Goal: Task Accomplishment & Management: Manage account settings

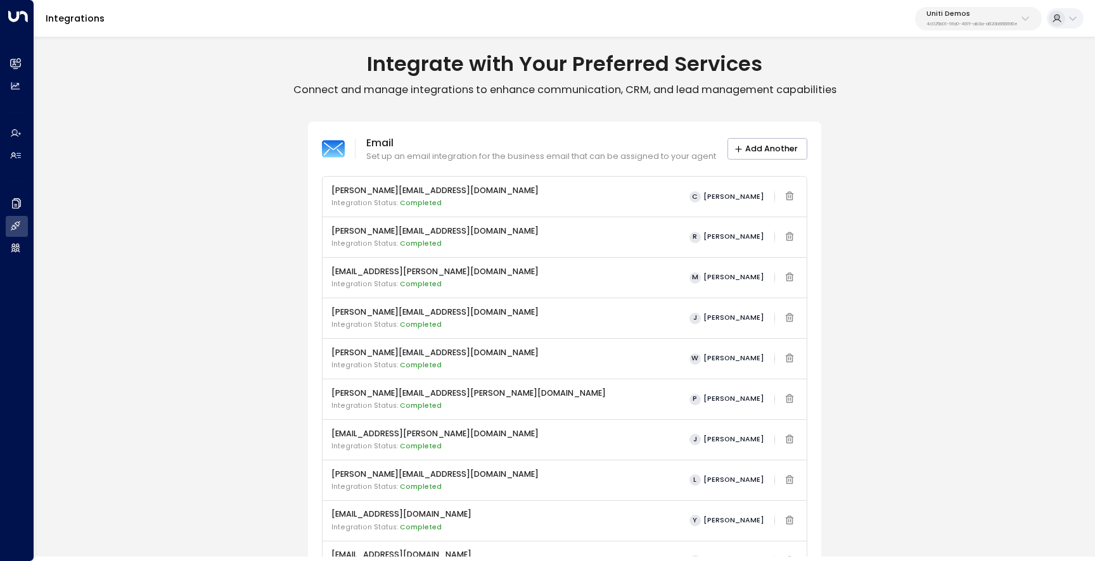
scroll to position [11, 0]
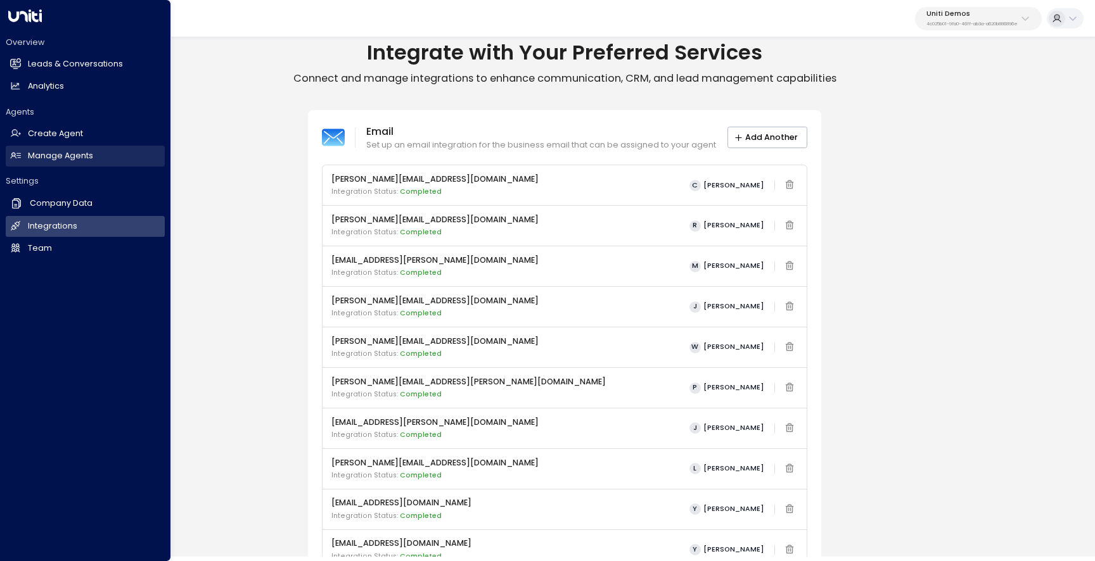
click at [30, 157] on h2 "Manage Agents" at bounding box center [60, 156] width 65 height 12
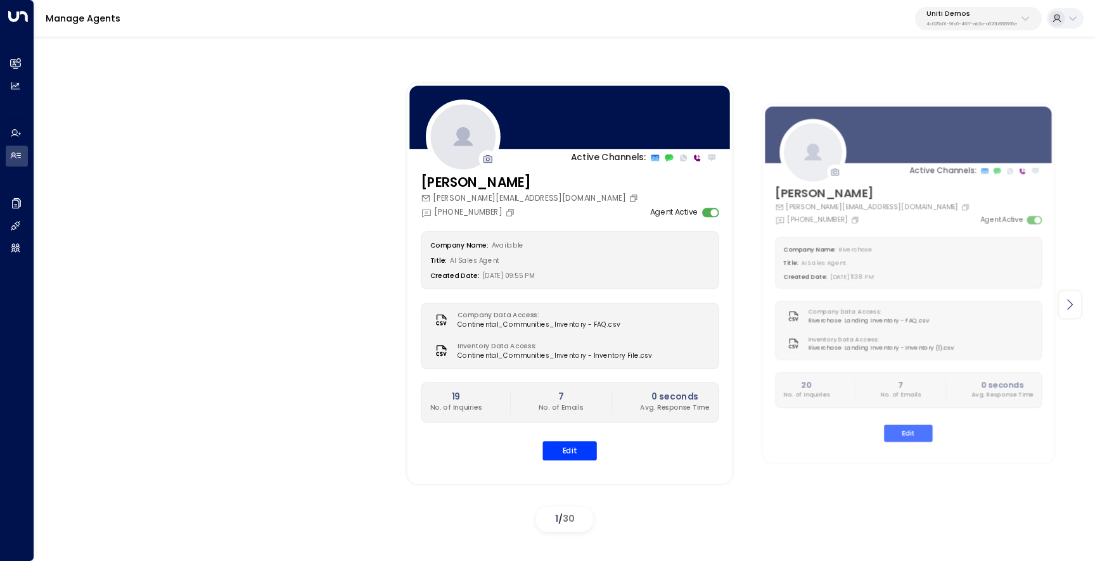
click at [1072, 307] on icon at bounding box center [1069, 304] width 15 height 15
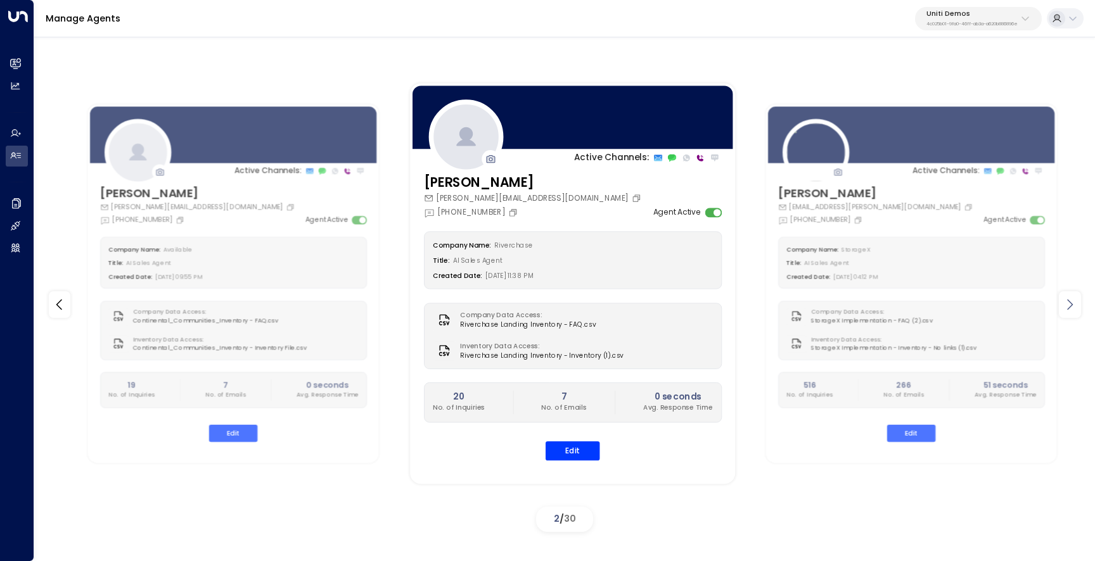
click at [1072, 307] on icon at bounding box center [1069, 304] width 15 height 15
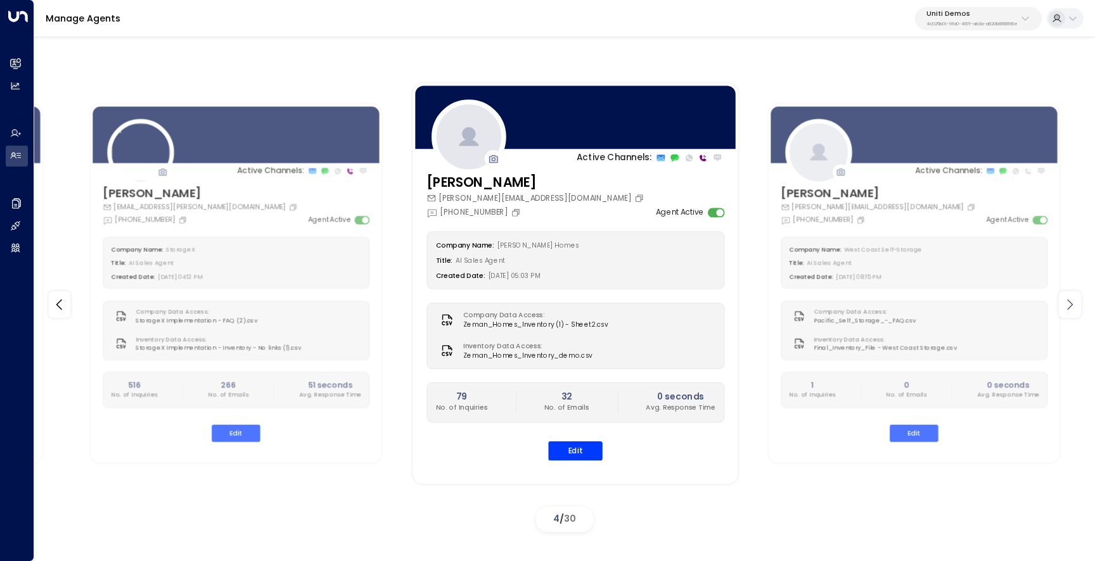
click at [1072, 307] on icon at bounding box center [1069, 304] width 15 height 15
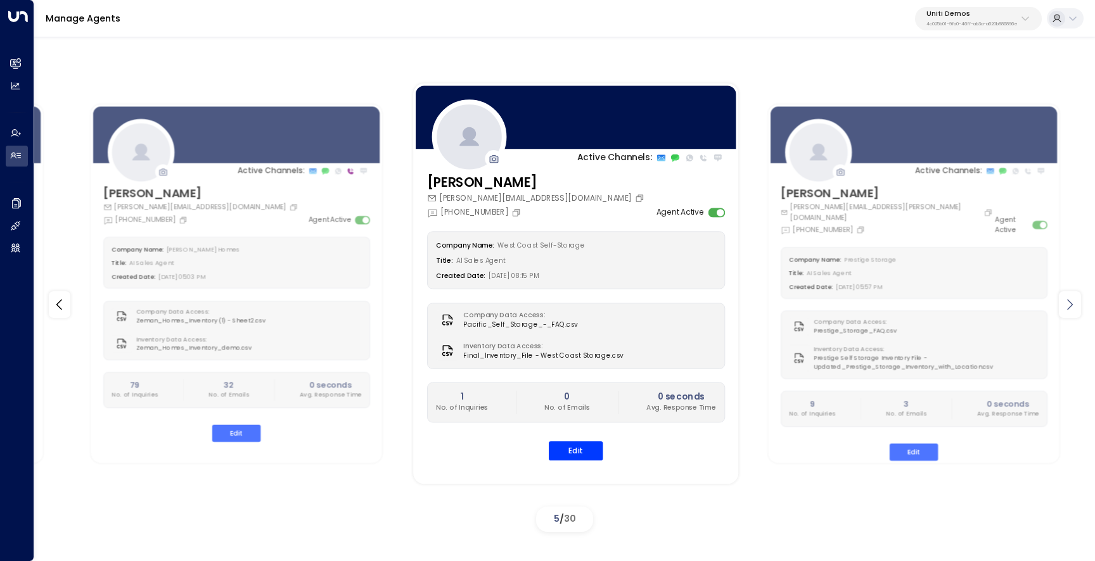
click at [1072, 307] on icon at bounding box center [1069, 304] width 15 height 15
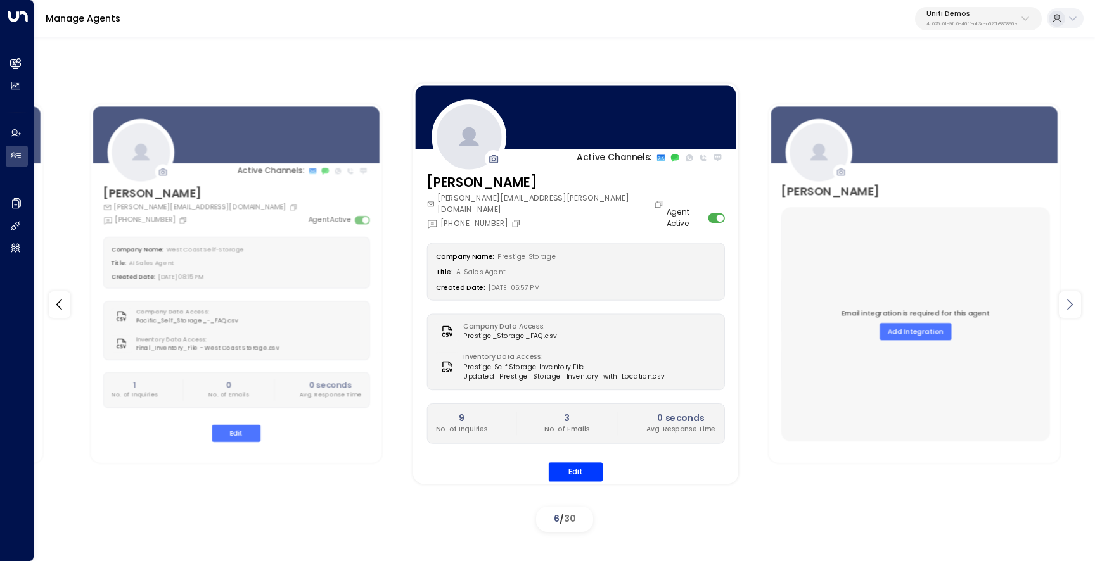
click at [1072, 307] on icon at bounding box center [1069, 304] width 15 height 15
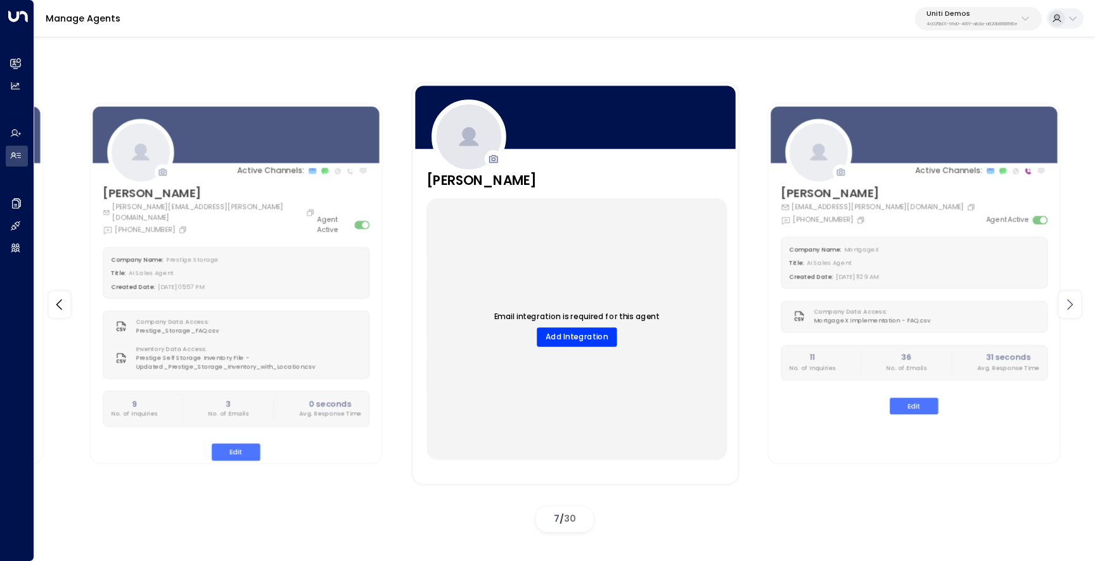
click at [1072, 307] on icon at bounding box center [1069, 304] width 15 height 15
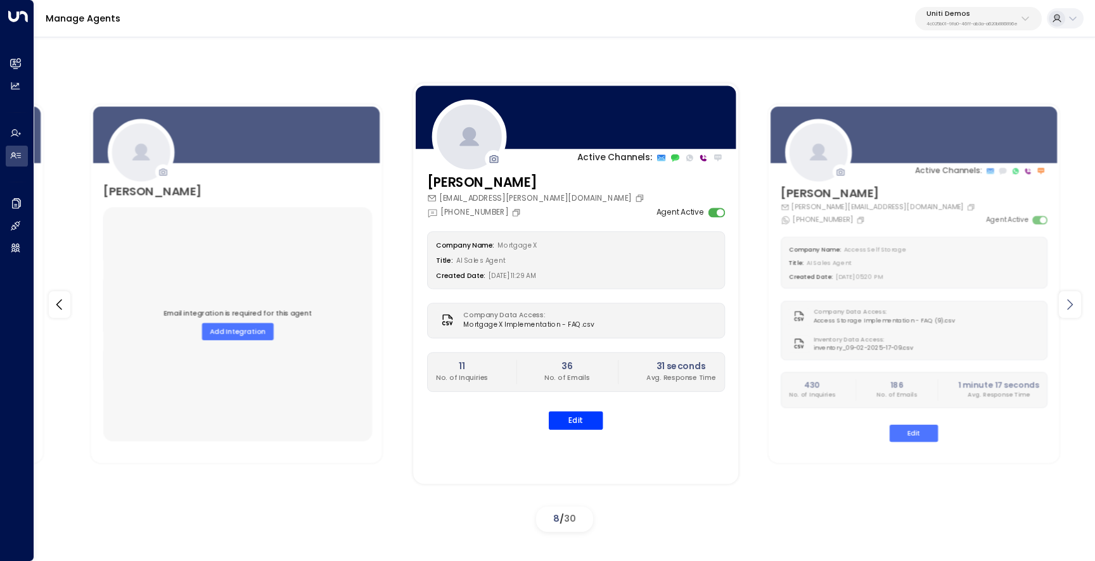
click at [1072, 307] on icon at bounding box center [1069, 304] width 15 height 15
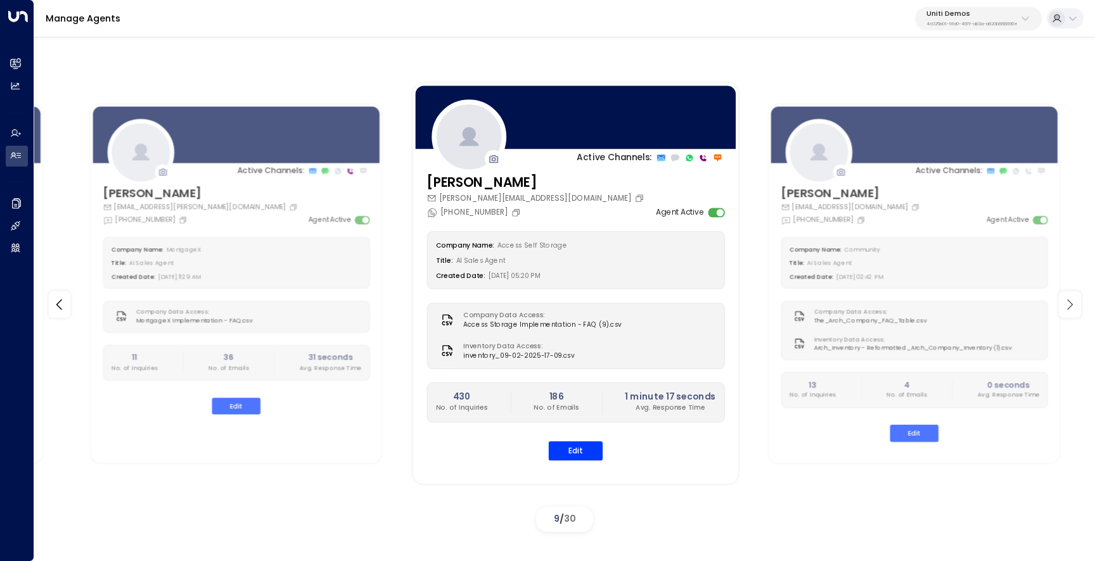
click at [1072, 307] on icon at bounding box center [1069, 304] width 15 height 15
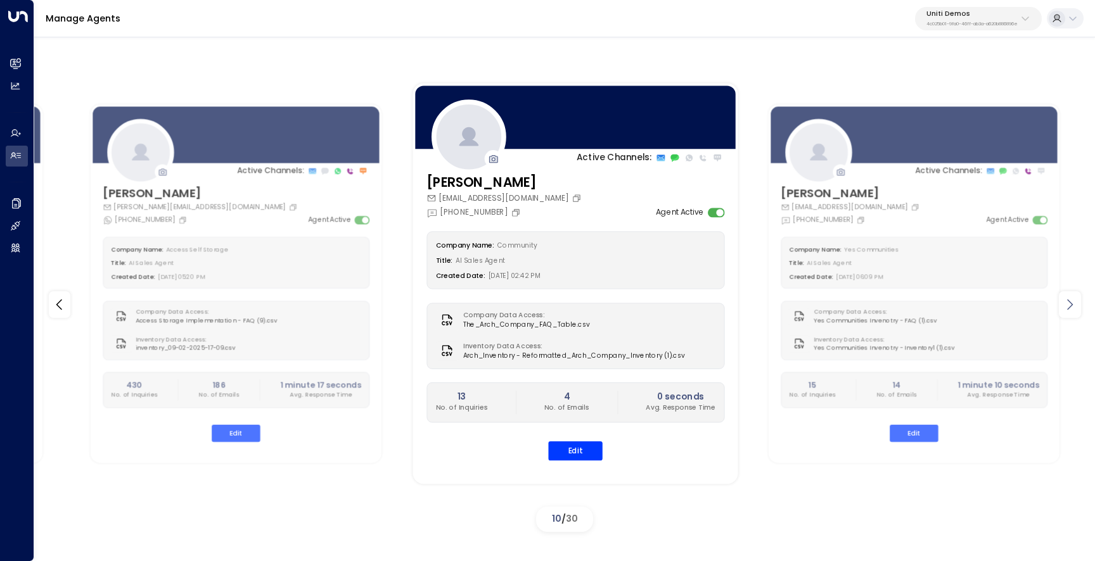
click at [1072, 307] on icon at bounding box center [1069, 304] width 15 height 15
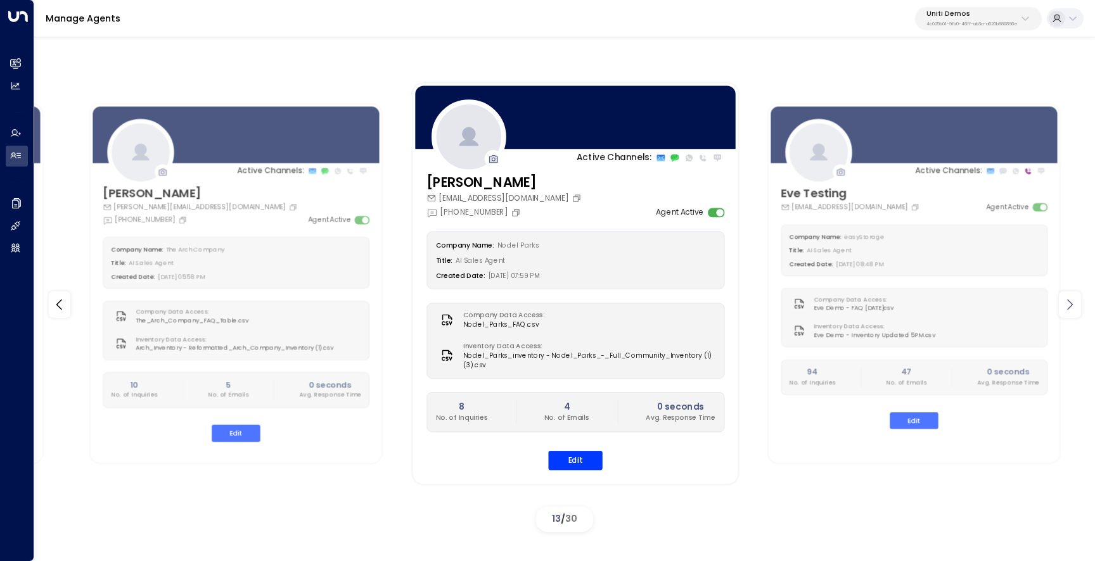
click at [1072, 307] on icon at bounding box center [1069, 304] width 15 height 15
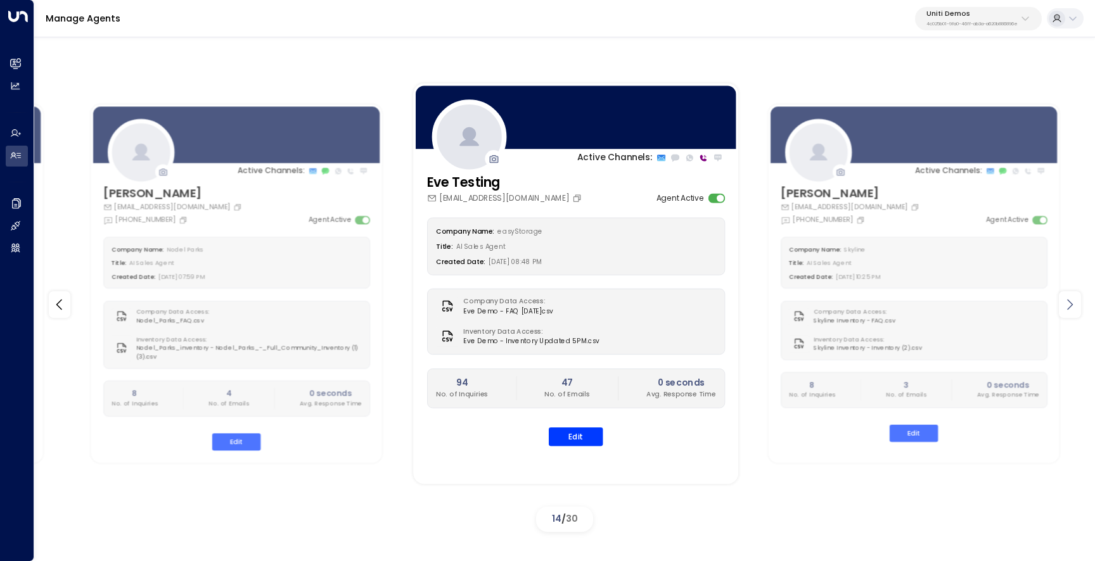
click at [1072, 307] on icon at bounding box center [1069, 304] width 15 height 15
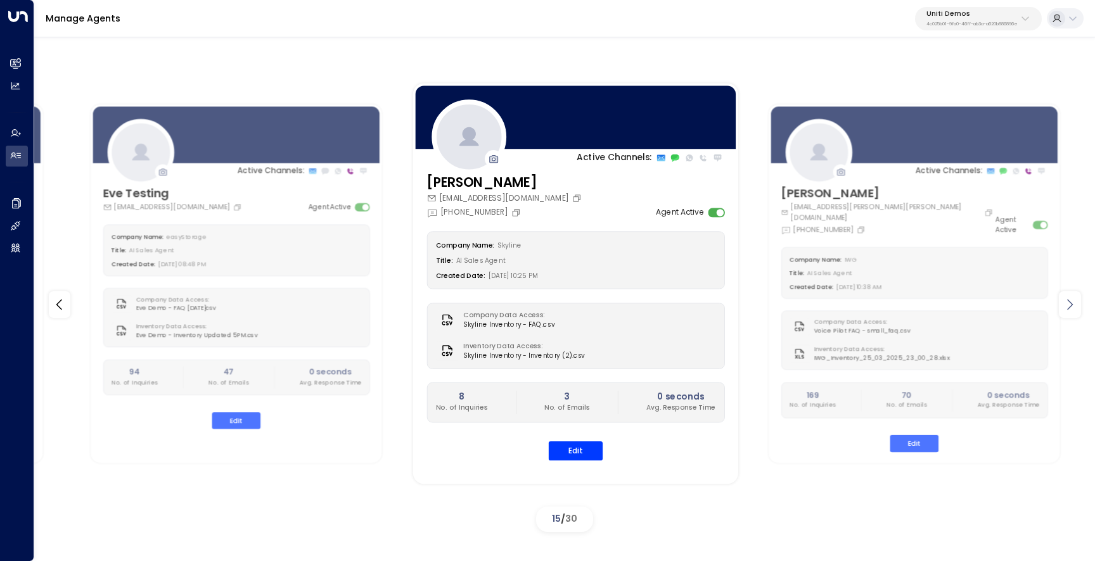
click at [1072, 307] on icon at bounding box center [1069, 304] width 15 height 15
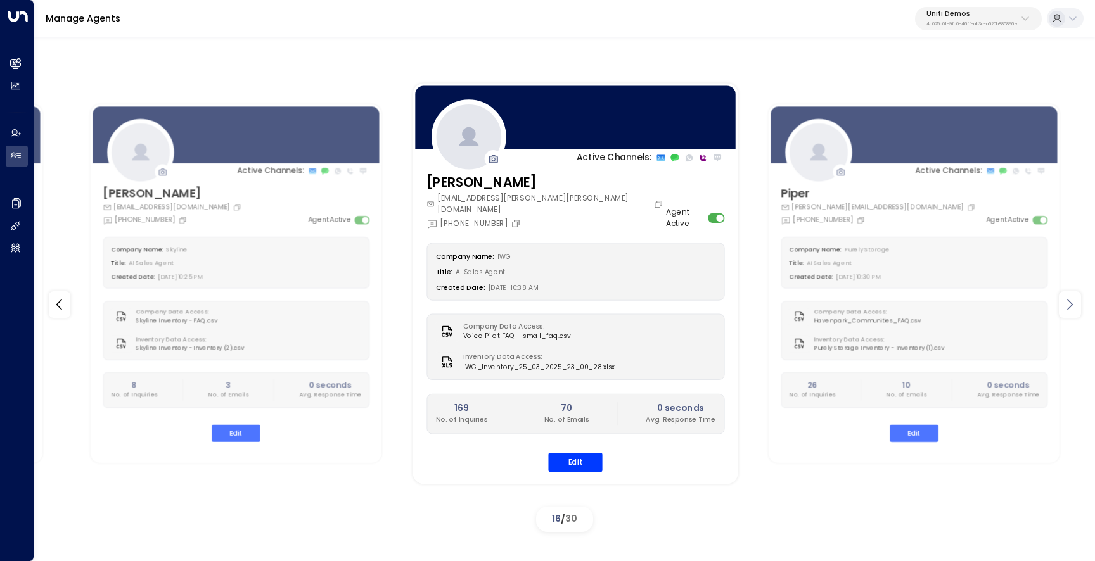
click at [1072, 307] on icon at bounding box center [1069, 304] width 15 height 15
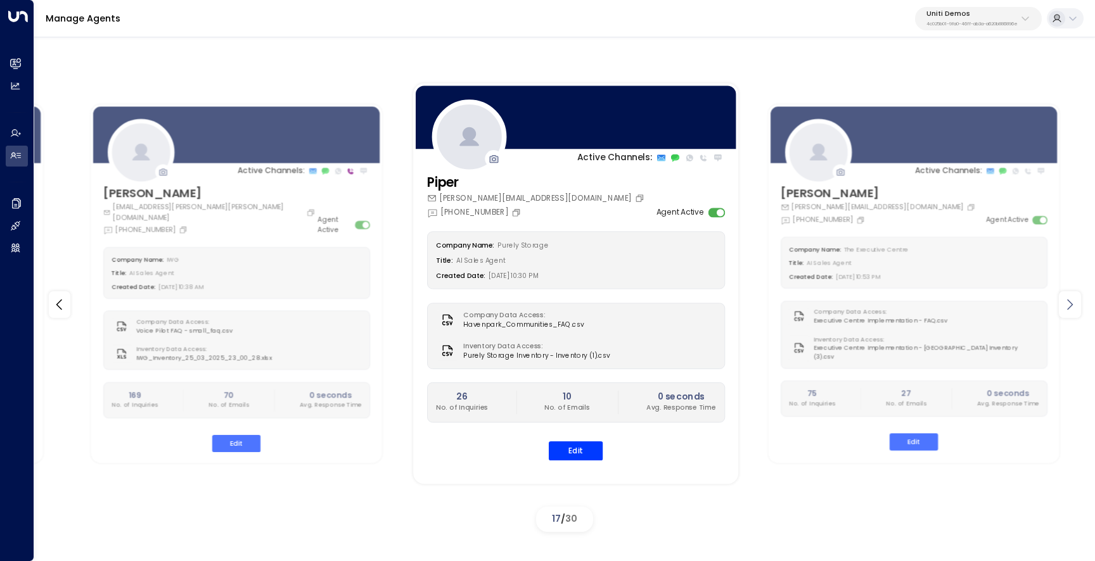
click at [1072, 307] on icon at bounding box center [1069, 304] width 15 height 15
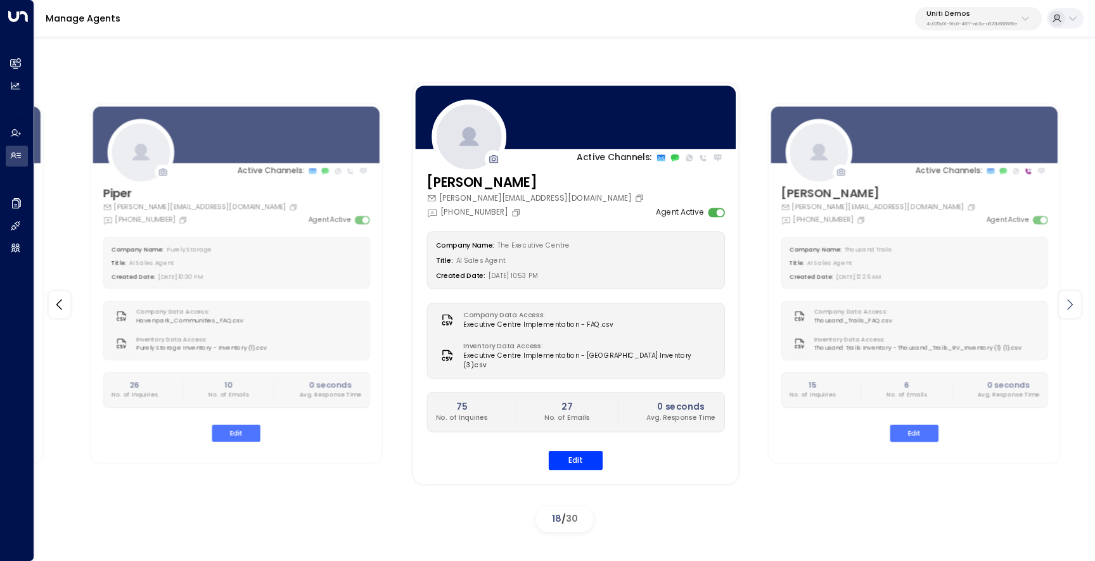
click at [1072, 307] on icon at bounding box center [1069, 304] width 15 height 15
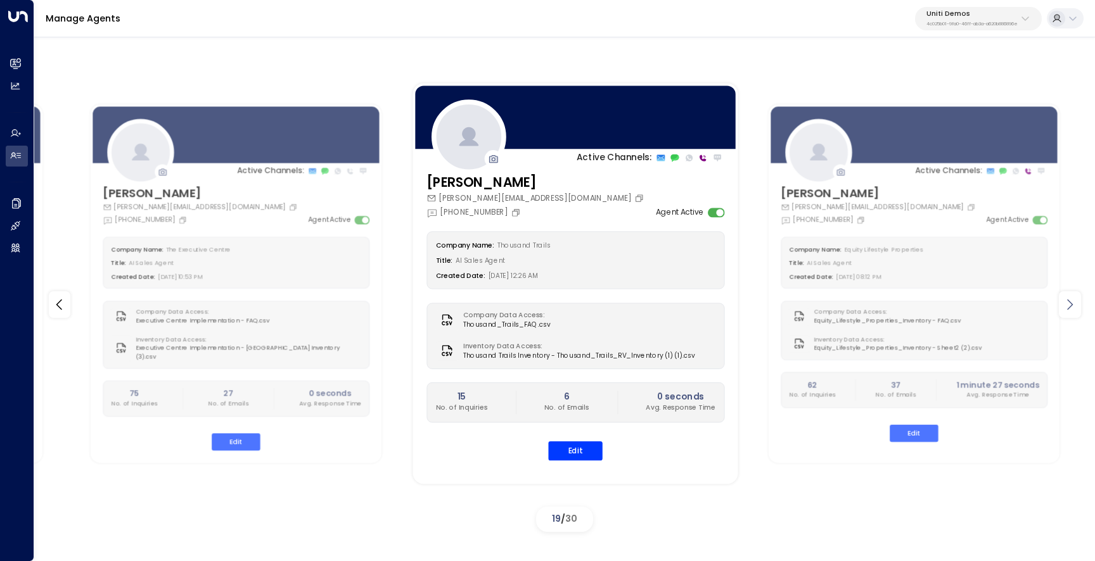
click at [1072, 307] on icon at bounding box center [1069, 304] width 15 height 15
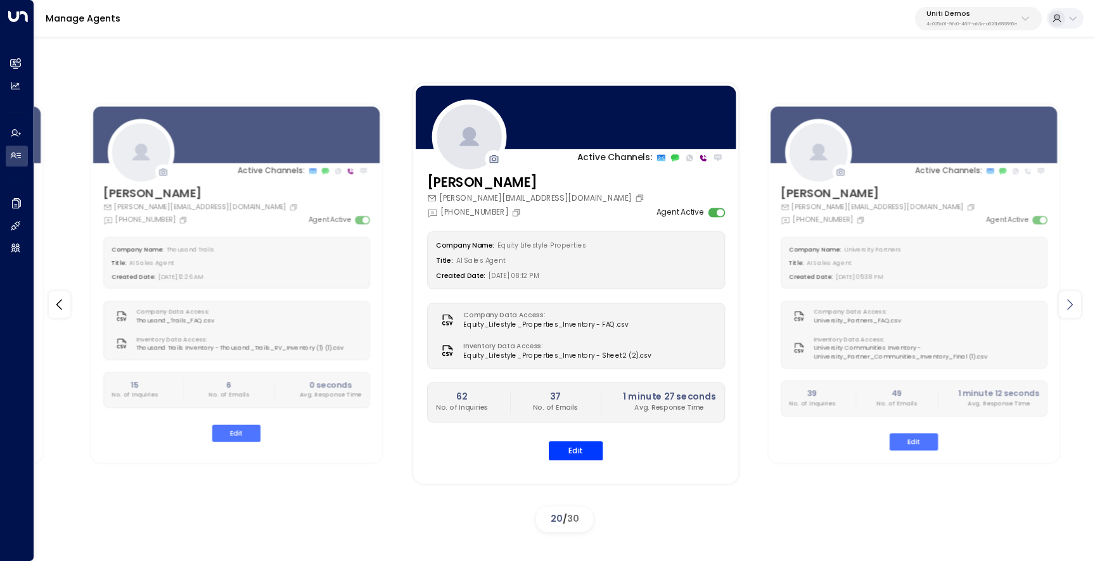
click at [1072, 307] on icon at bounding box center [1069, 304] width 15 height 15
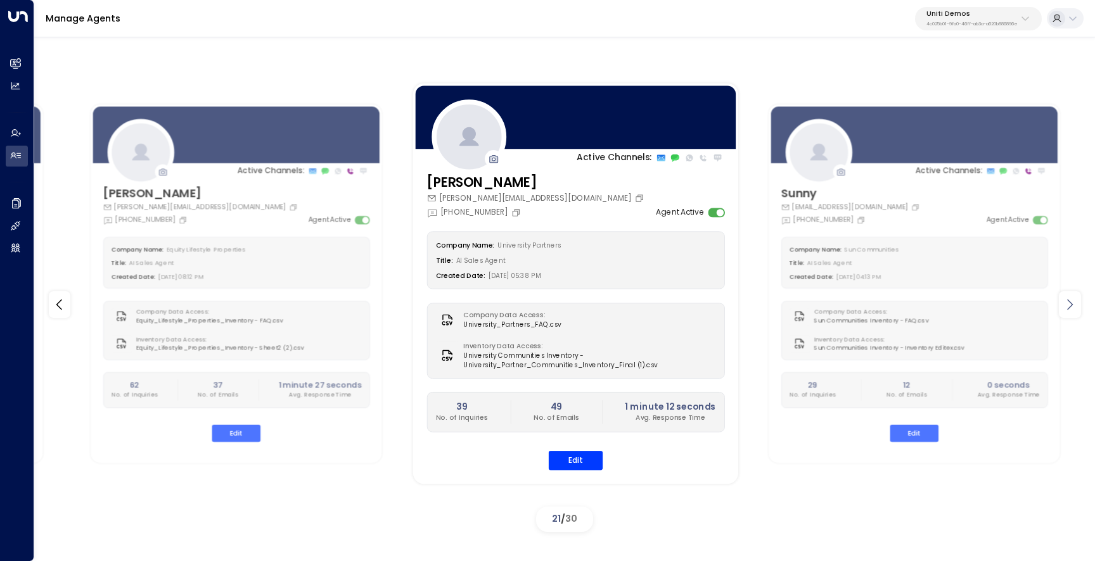
click at [1072, 307] on icon at bounding box center [1069, 304] width 15 height 15
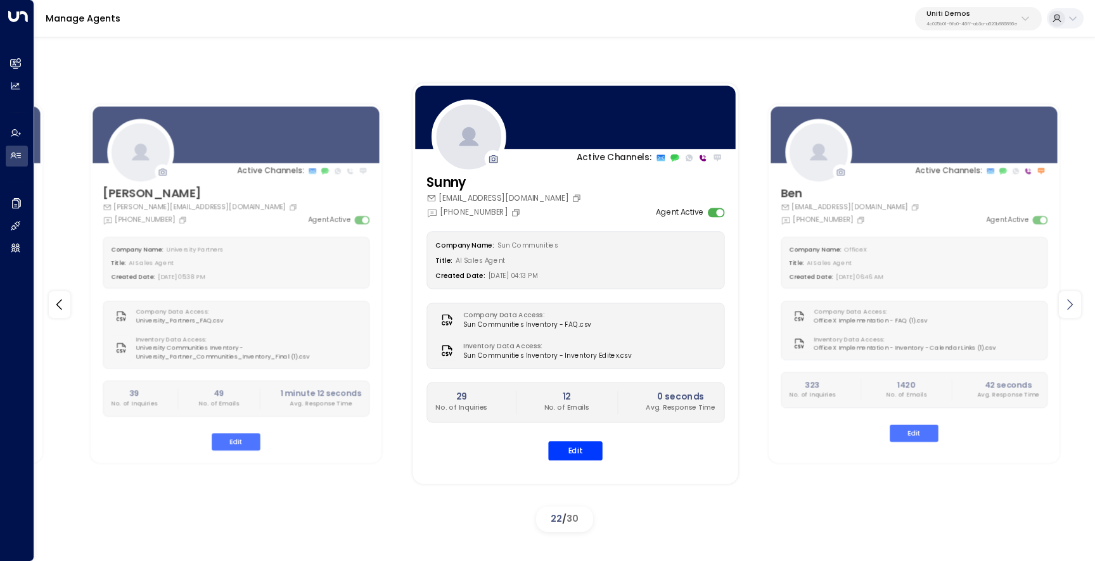
click at [1072, 307] on icon at bounding box center [1069, 304] width 15 height 15
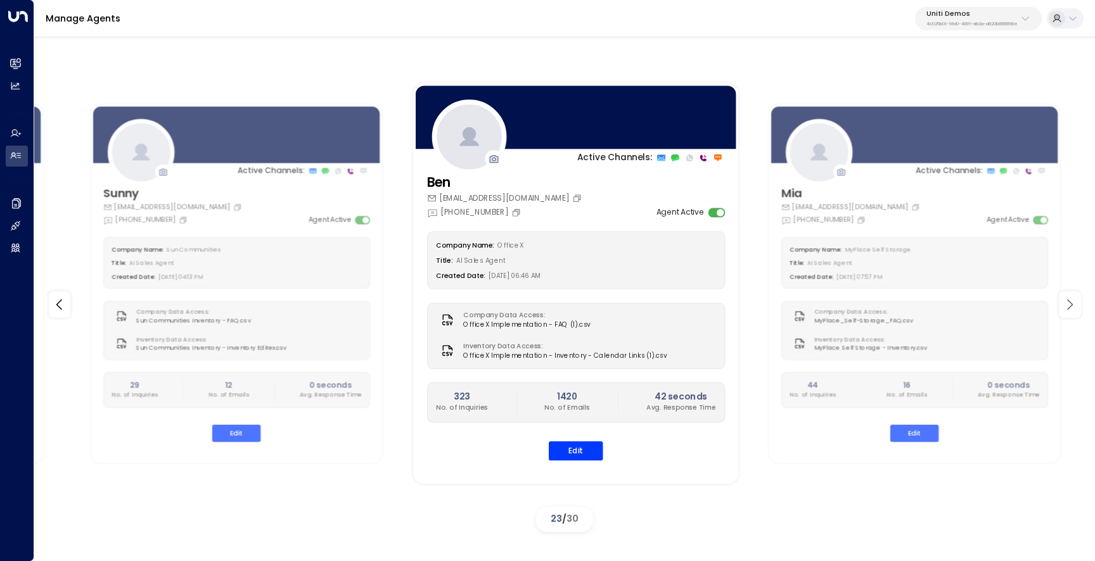
click at [1072, 307] on icon at bounding box center [1069, 304] width 15 height 15
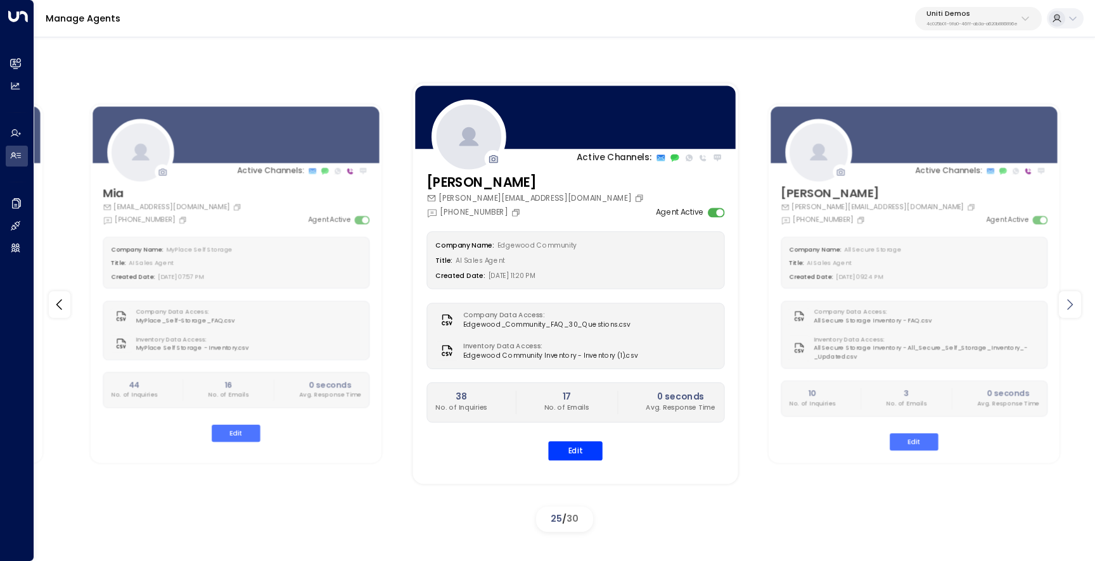
click at [1072, 307] on icon at bounding box center [1069, 304] width 15 height 15
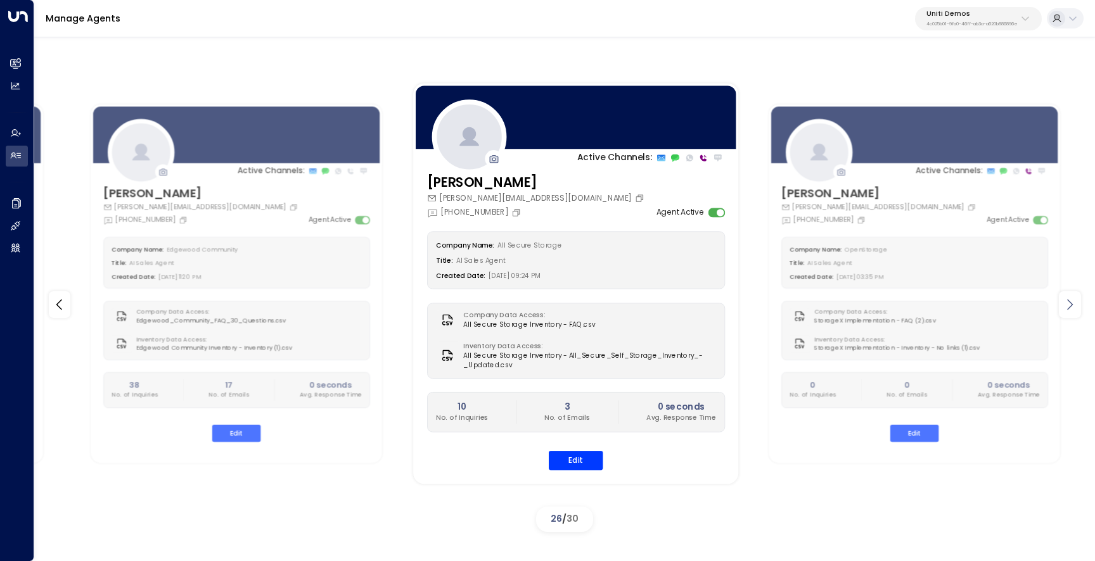
click at [1072, 307] on icon at bounding box center [1069, 304] width 15 height 15
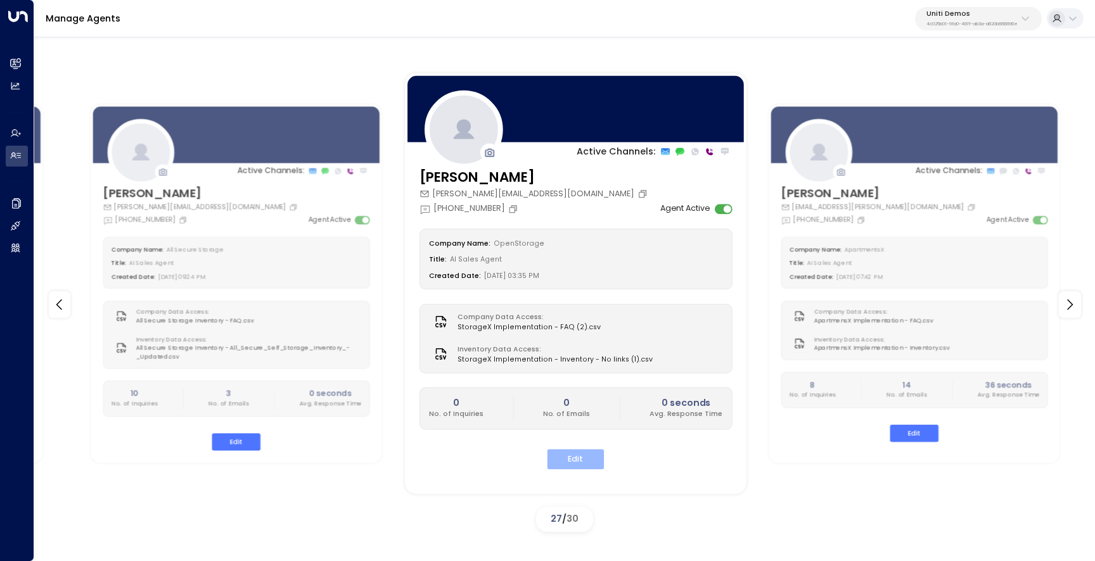
click at [589, 462] on button "Edit" at bounding box center [575, 460] width 57 height 20
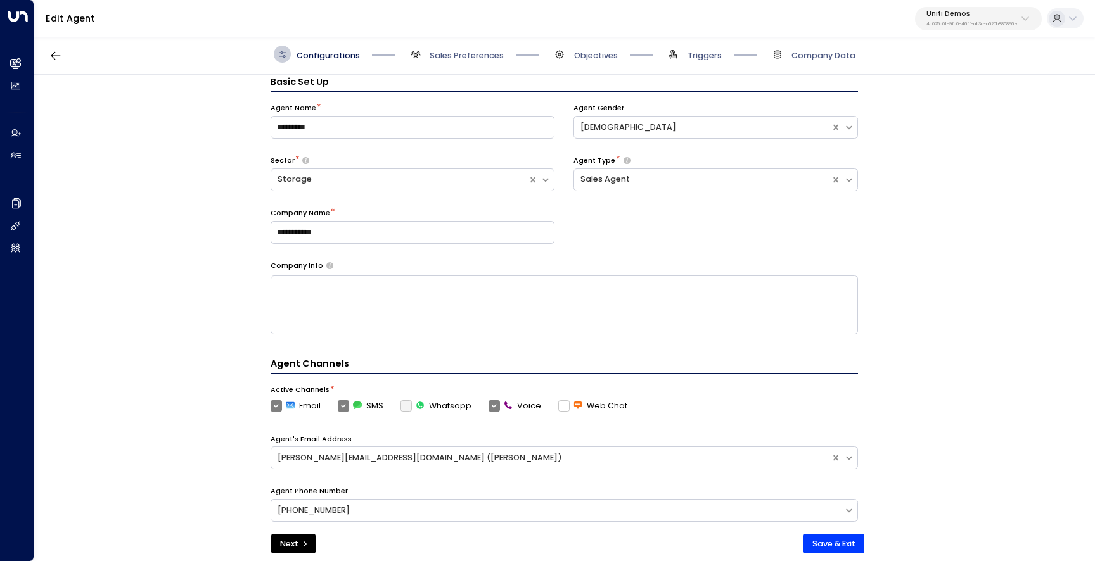
scroll to position [17, 0]
click at [347, 238] on input "**********" at bounding box center [413, 232] width 285 height 23
type input "**********"
click at [679, 246] on div "**********" at bounding box center [564, 181] width 587 height 157
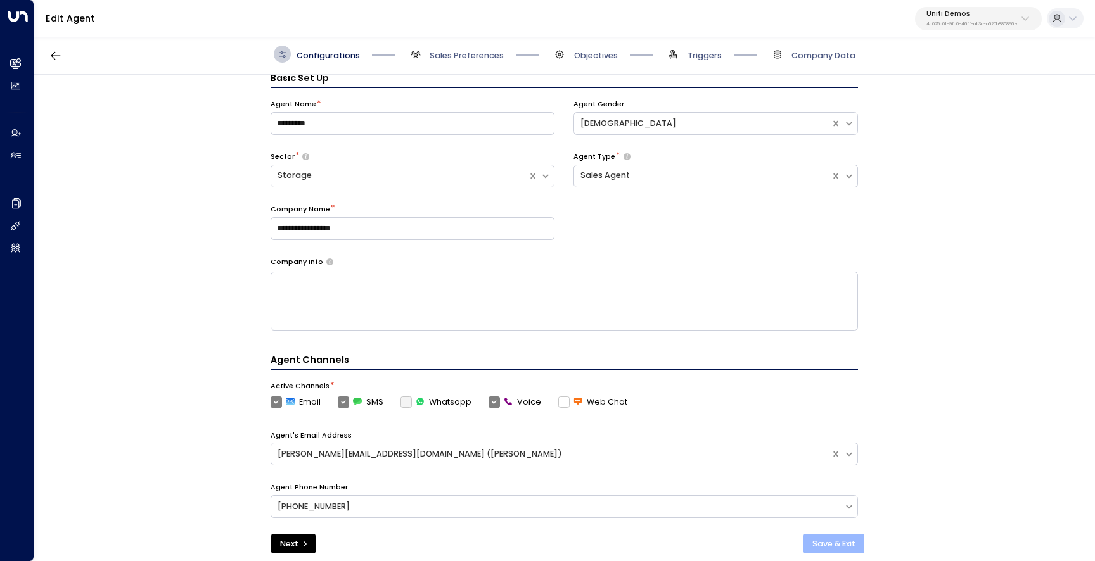
click at [848, 546] on button "Save & Exit" at bounding box center [833, 544] width 61 height 20
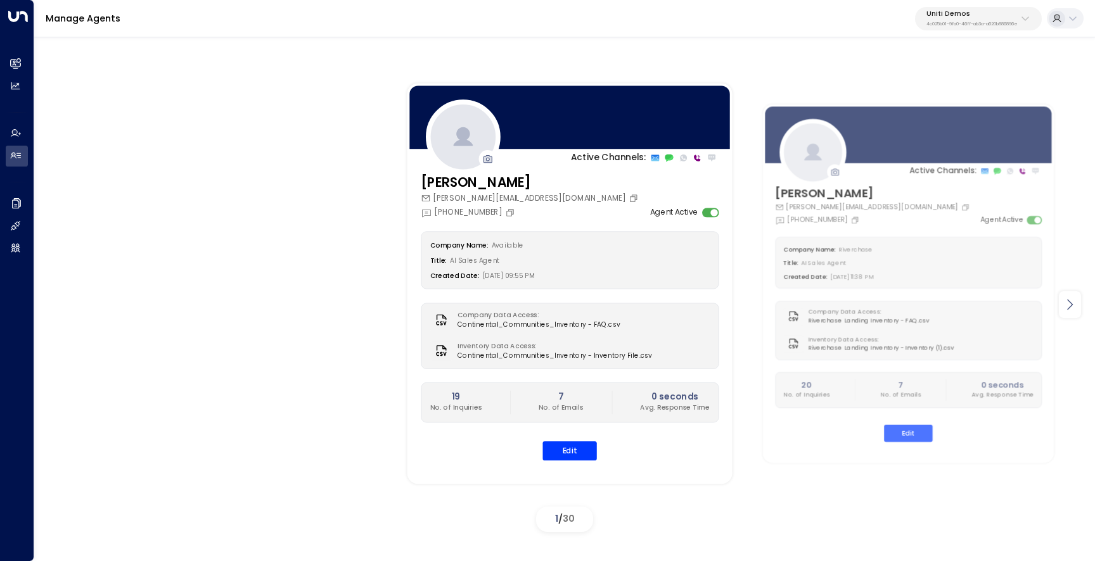
click at [1067, 307] on icon at bounding box center [1069, 304] width 15 height 15
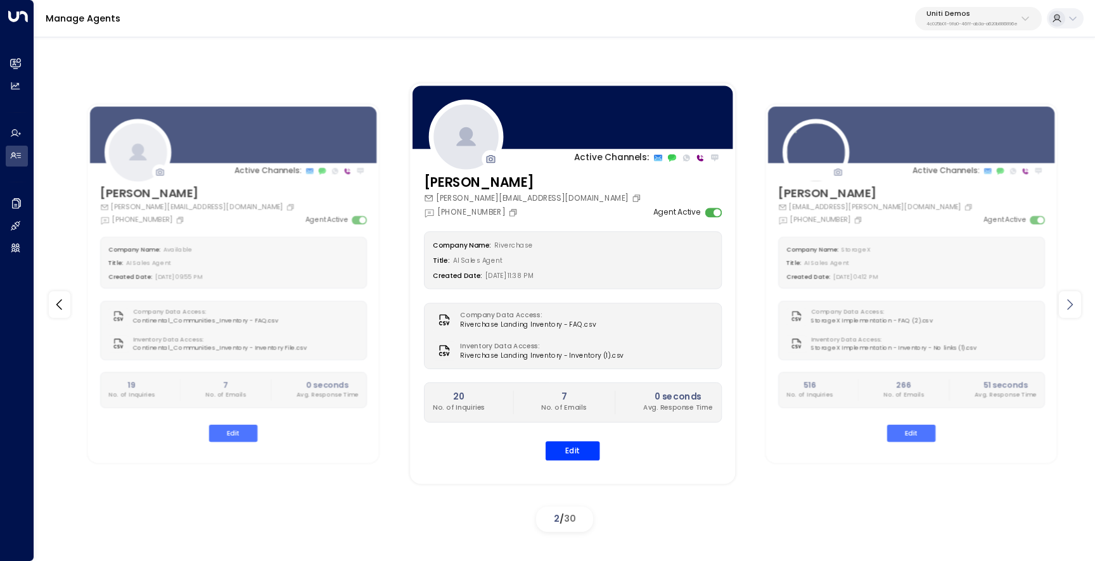
click at [1067, 307] on icon at bounding box center [1069, 304] width 15 height 15
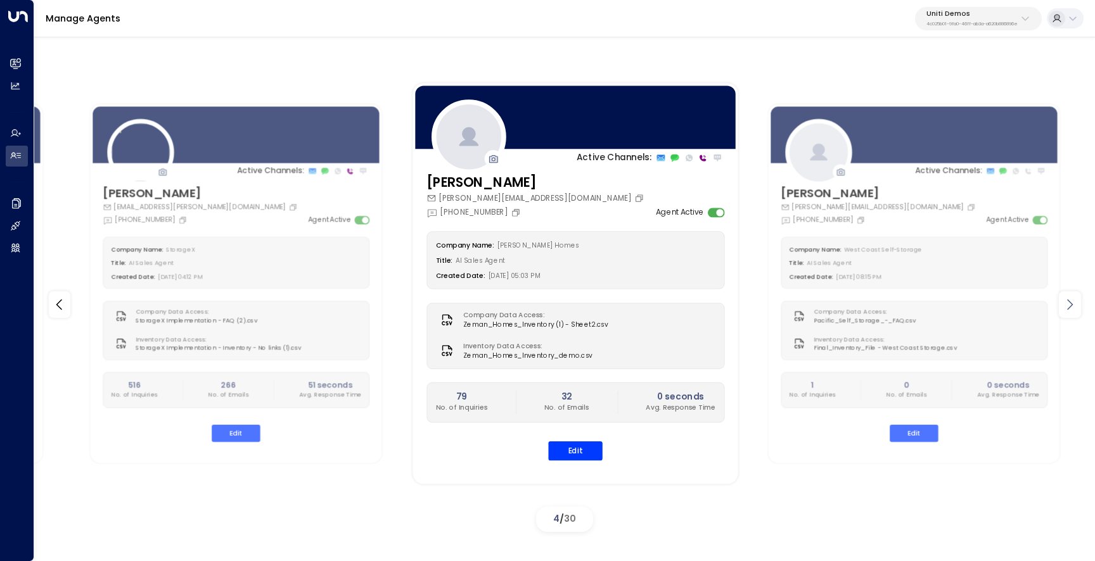
click at [1067, 307] on icon at bounding box center [1069, 304] width 15 height 15
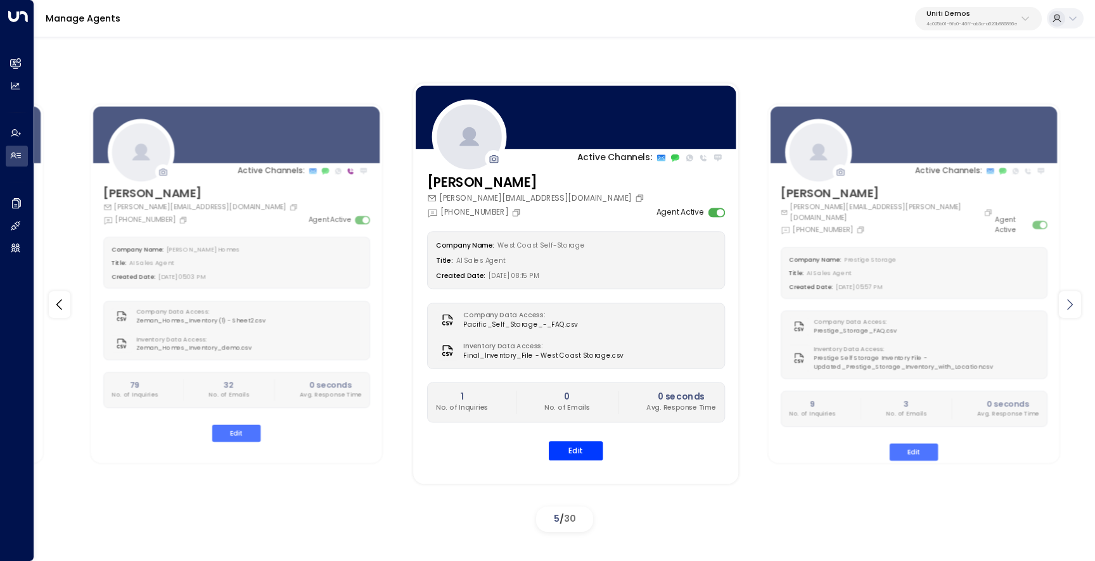
click at [1067, 307] on icon at bounding box center [1069, 304] width 15 height 15
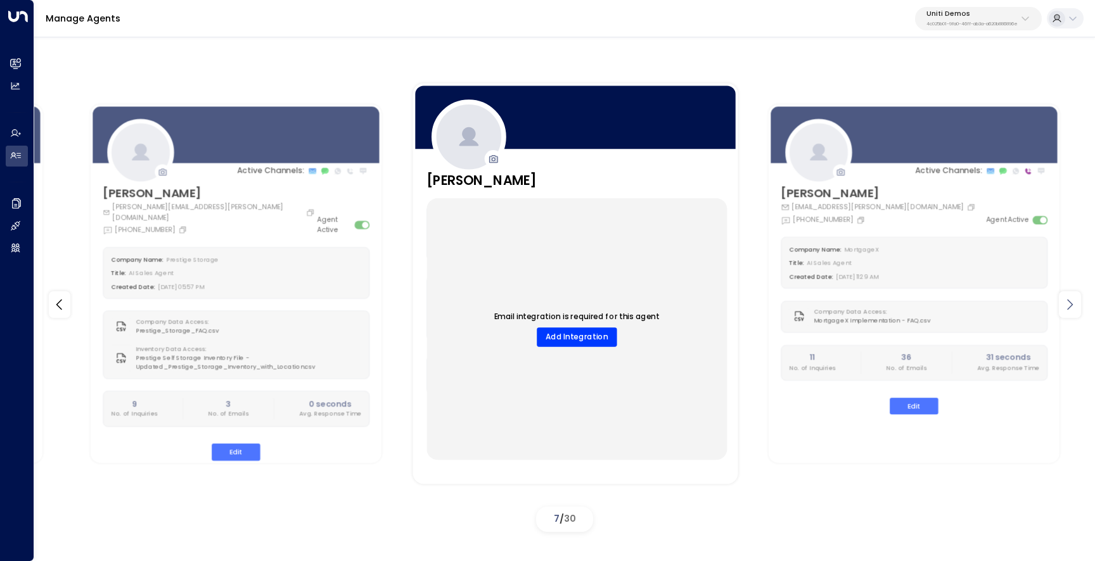
click at [1067, 307] on icon at bounding box center [1069, 304] width 15 height 15
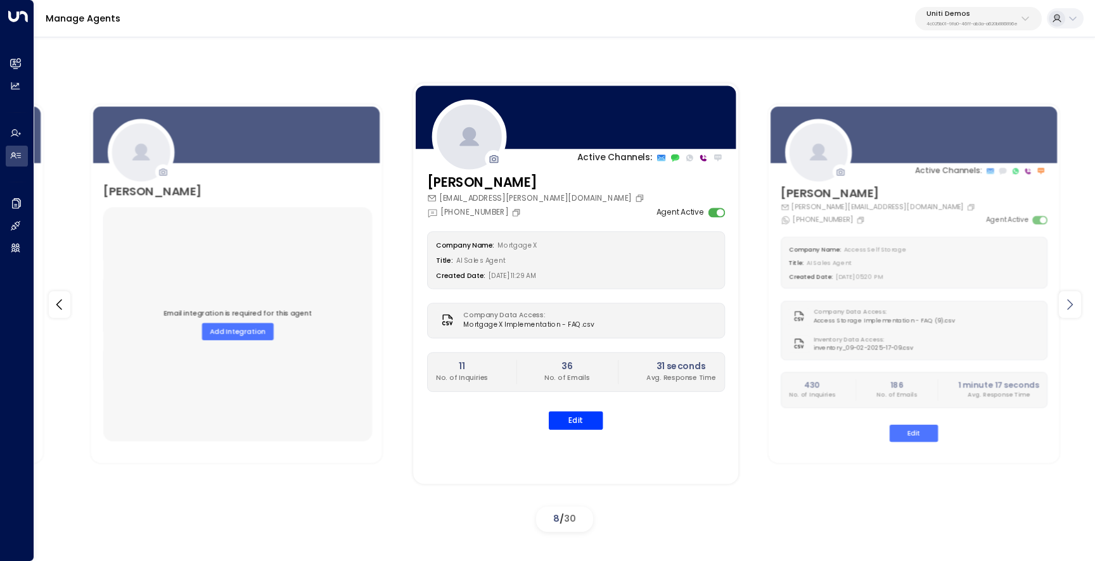
click at [1067, 307] on icon at bounding box center [1069, 304] width 15 height 15
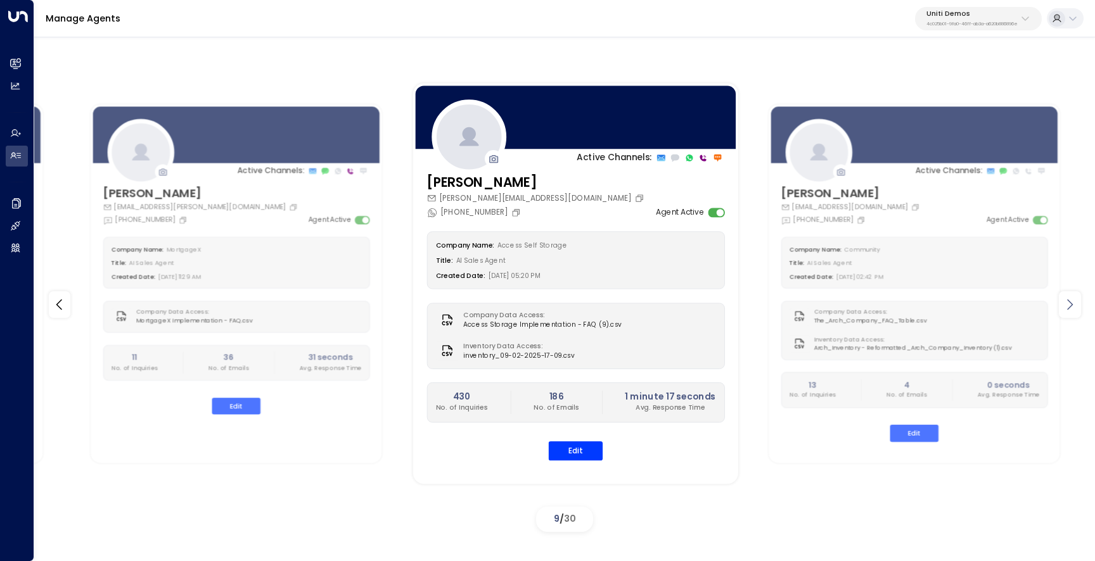
click at [1067, 307] on icon at bounding box center [1069, 304] width 15 height 15
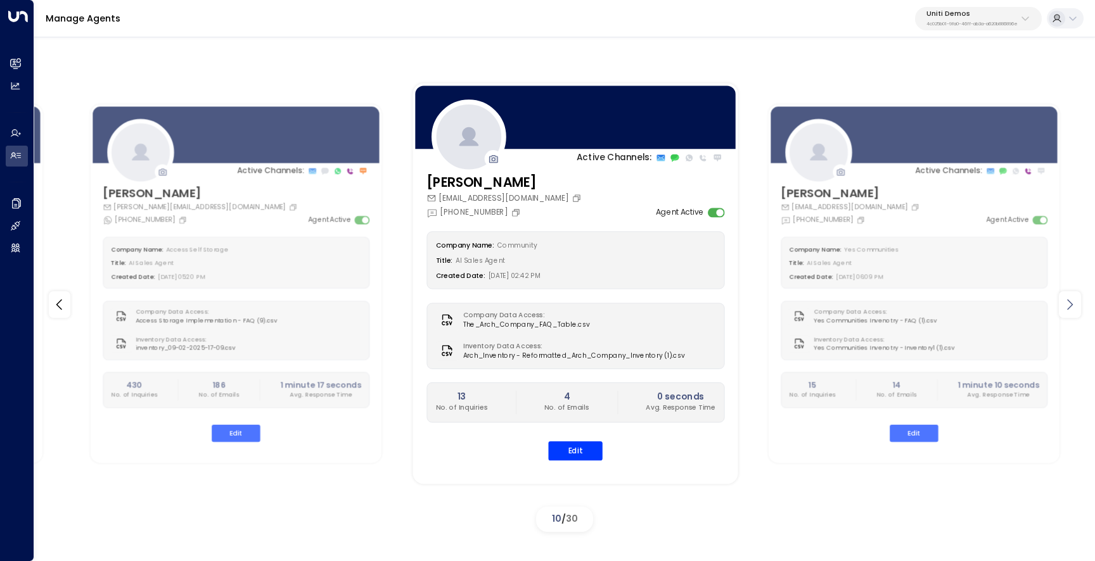
click at [1067, 307] on icon at bounding box center [1069, 304] width 15 height 15
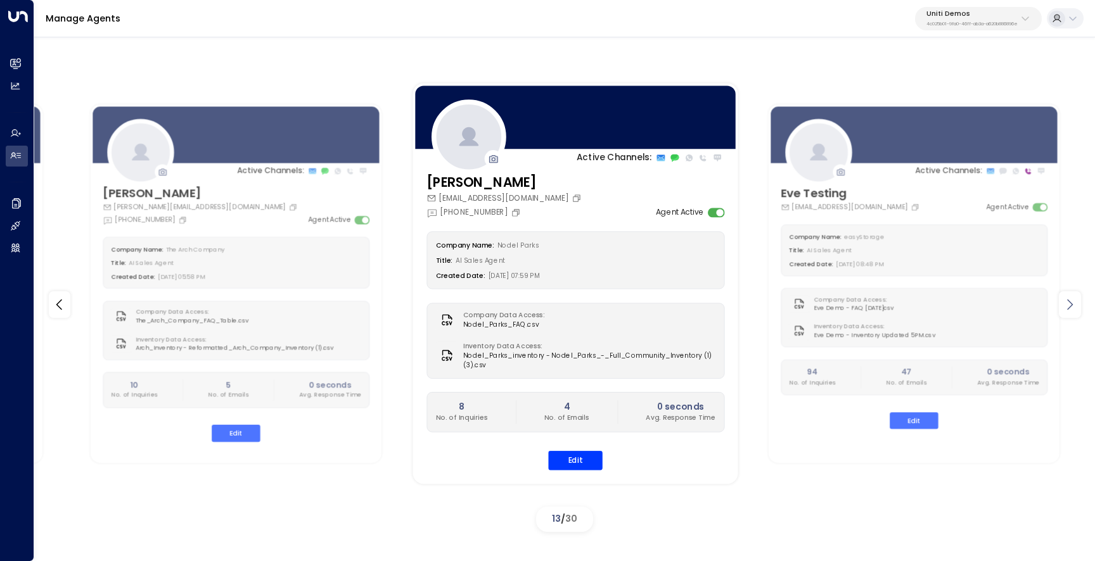
click at [1067, 307] on icon at bounding box center [1069, 304] width 15 height 15
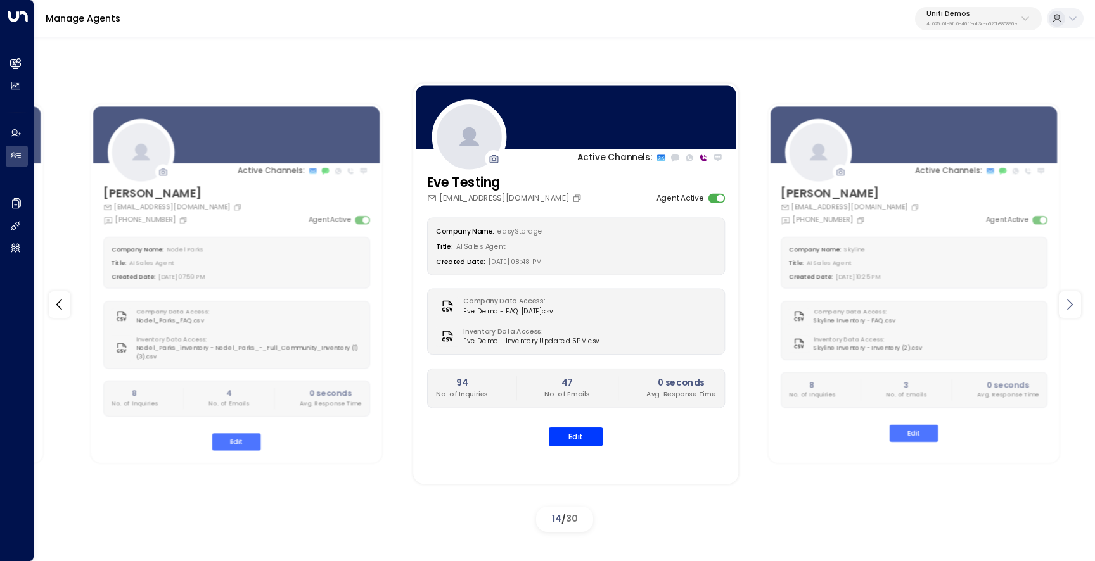
click at [1067, 307] on icon at bounding box center [1069, 304] width 15 height 15
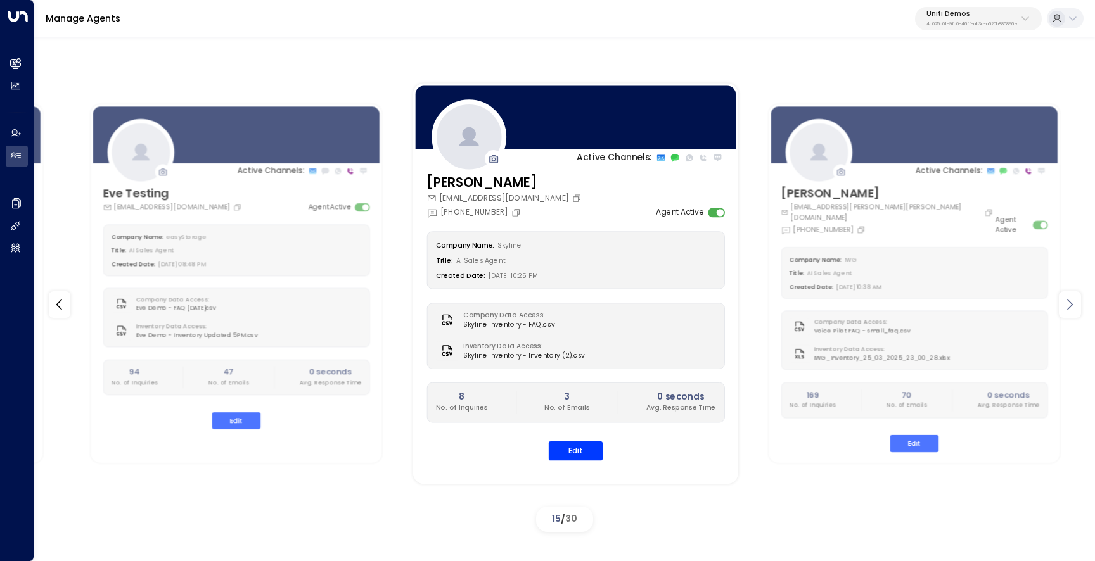
click at [1067, 307] on icon at bounding box center [1069, 304] width 15 height 15
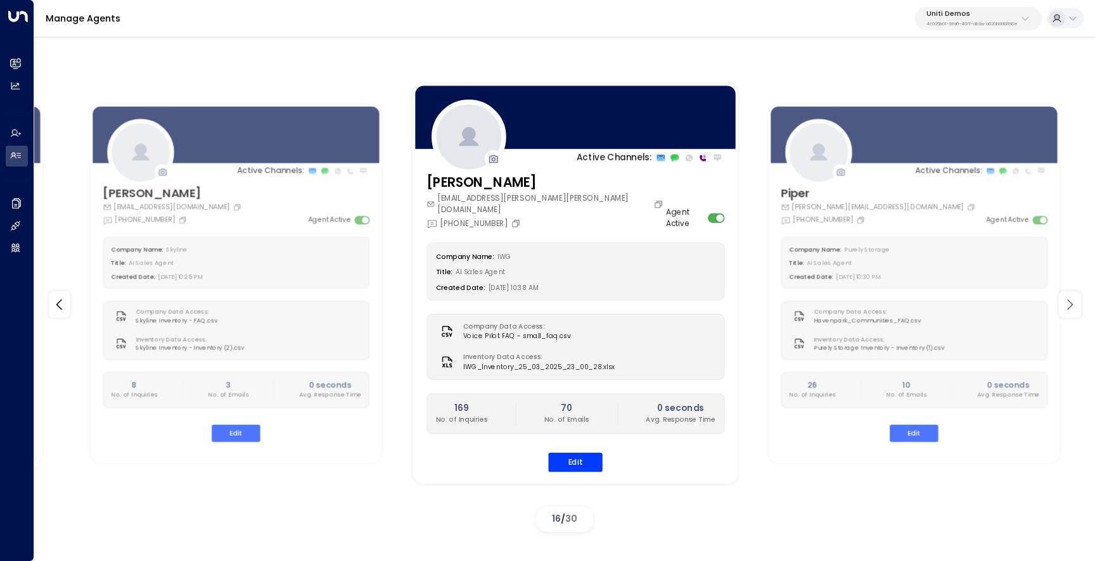
click at [1067, 307] on icon at bounding box center [1069, 304] width 15 height 15
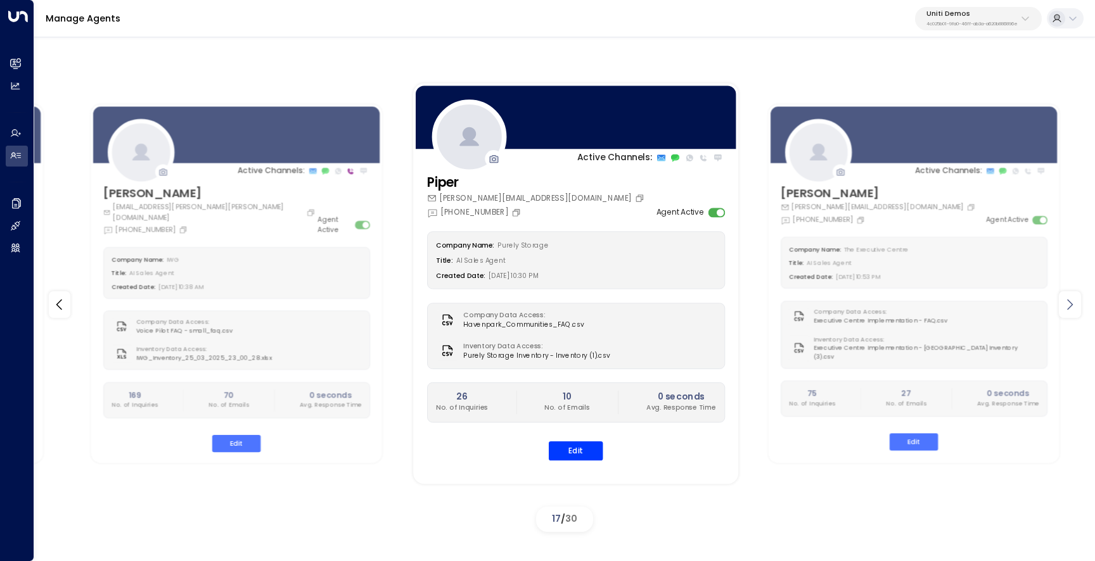
click at [1067, 307] on icon at bounding box center [1069, 304] width 15 height 15
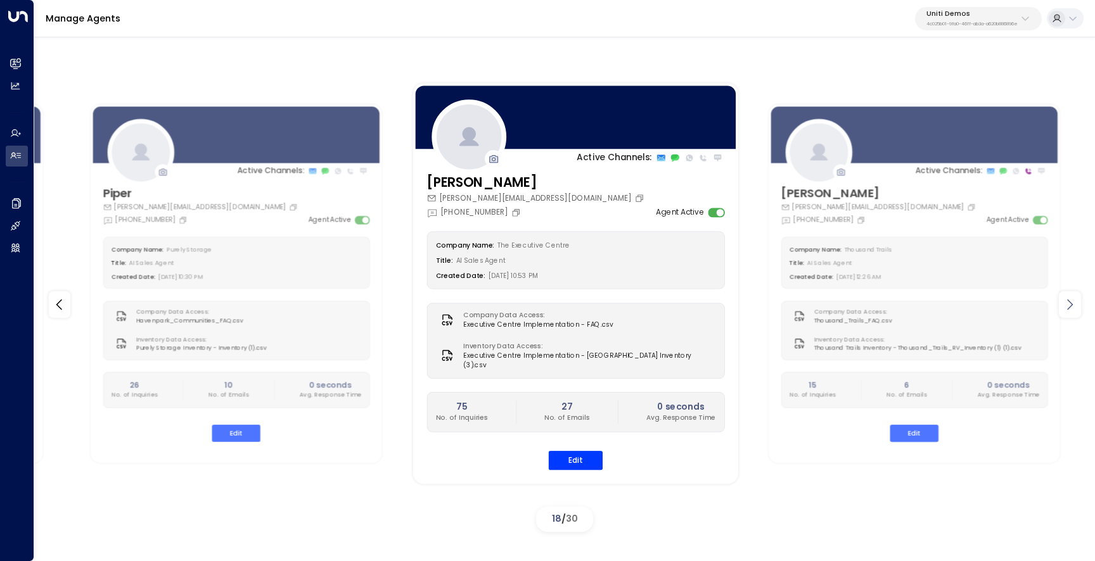
click at [1067, 307] on icon at bounding box center [1069, 304] width 15 height 15
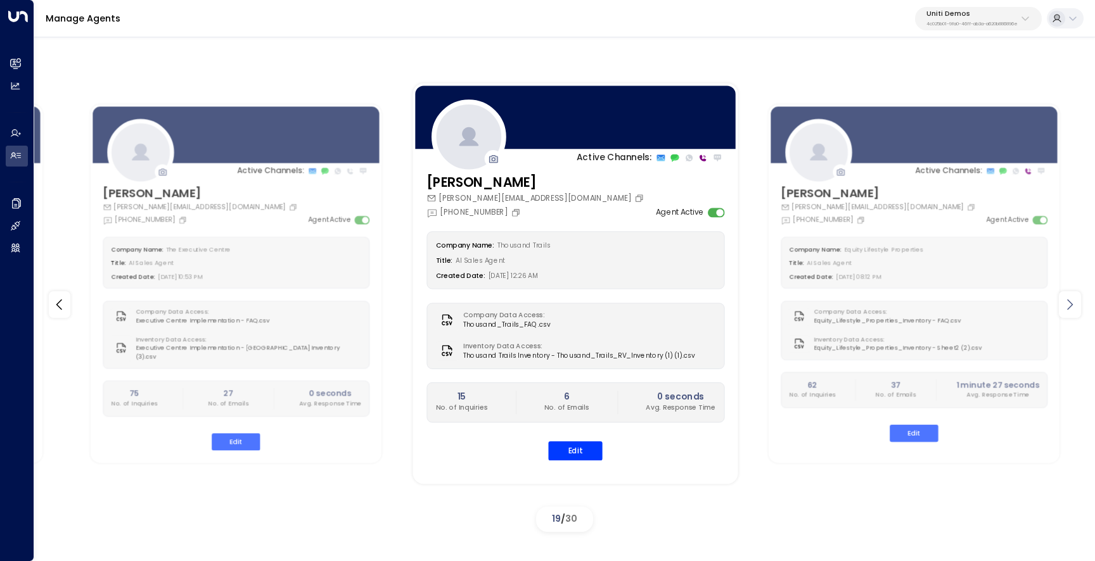
click at [1067, 307] on icon at bounding box center [1069, 304] width 15 height 15
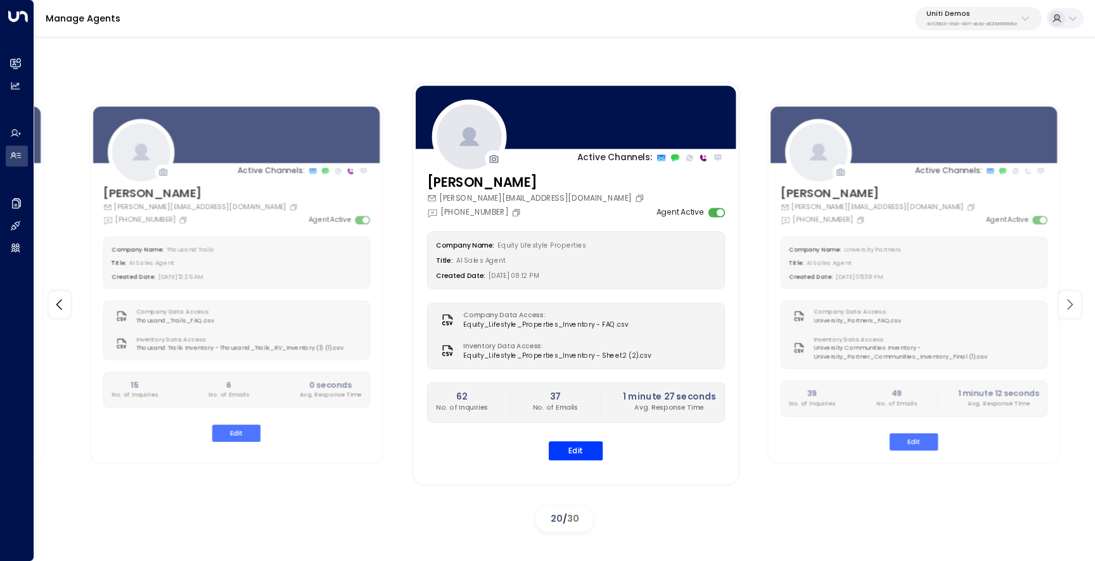
click at [1067, 307] on icon at bounding box center [1069, 304] width 15 height 15
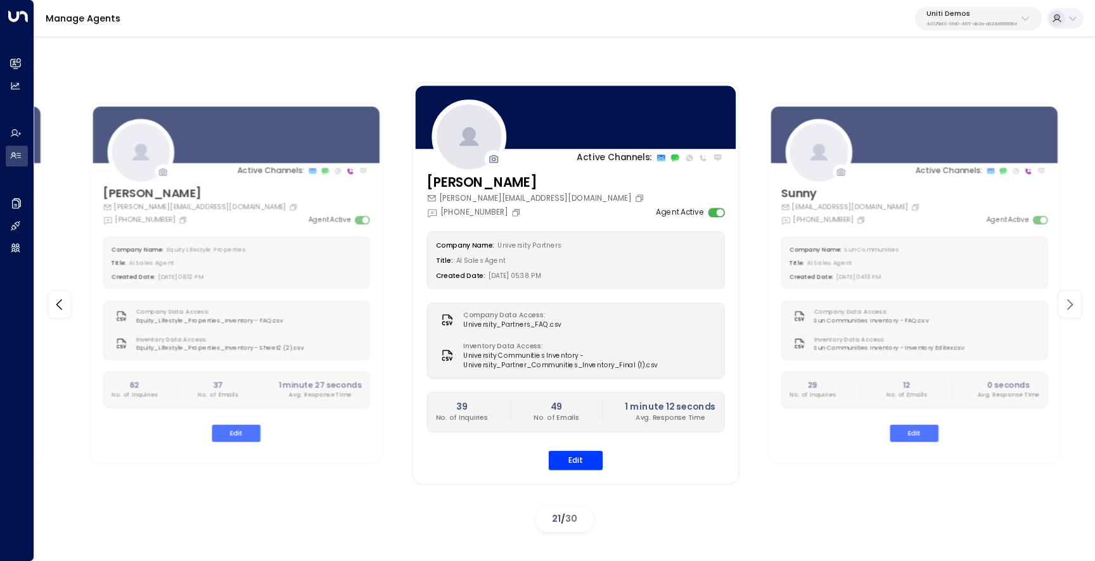
click at [1067, 307] on icon at bounding box center [1069, 304] width 15 height 15
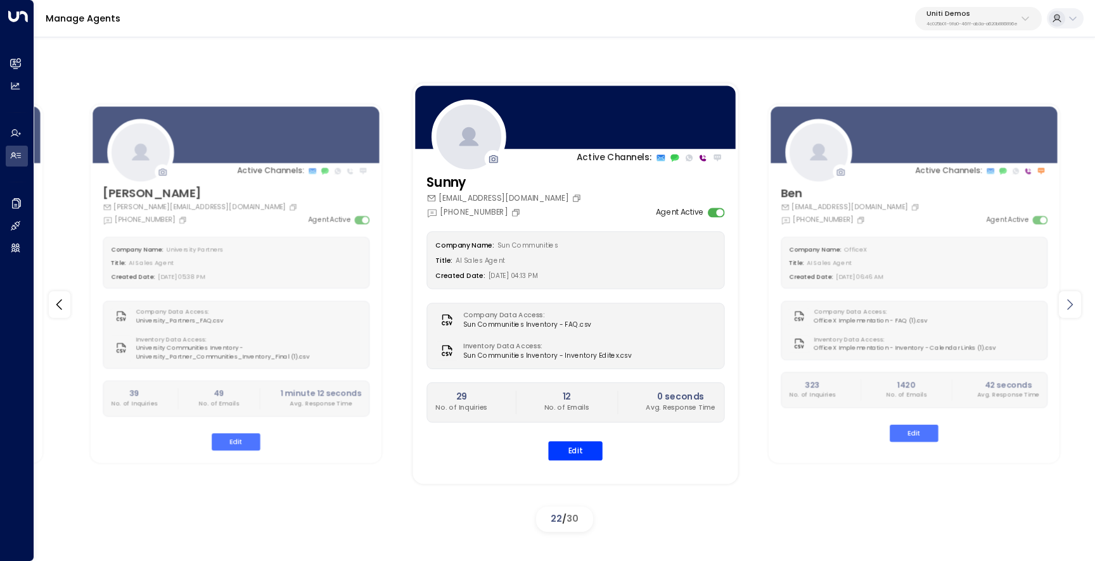
click at [1067, 307] on icon at bounding box center [1069, 304] width 15 height 15
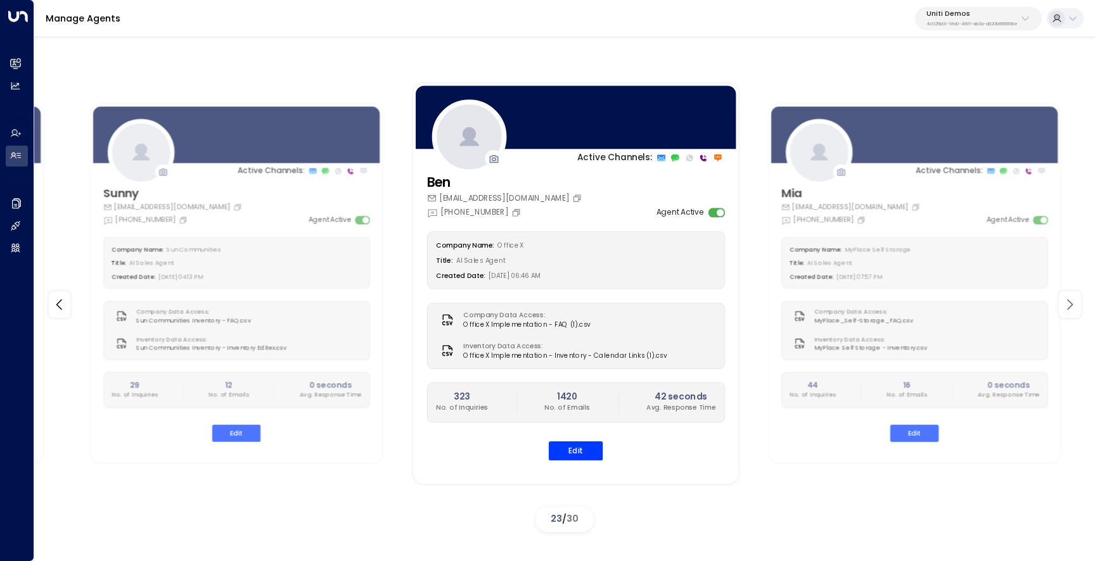
click at [1067, 307] on icon at bounding box center [1069, 304] width 15 height 15
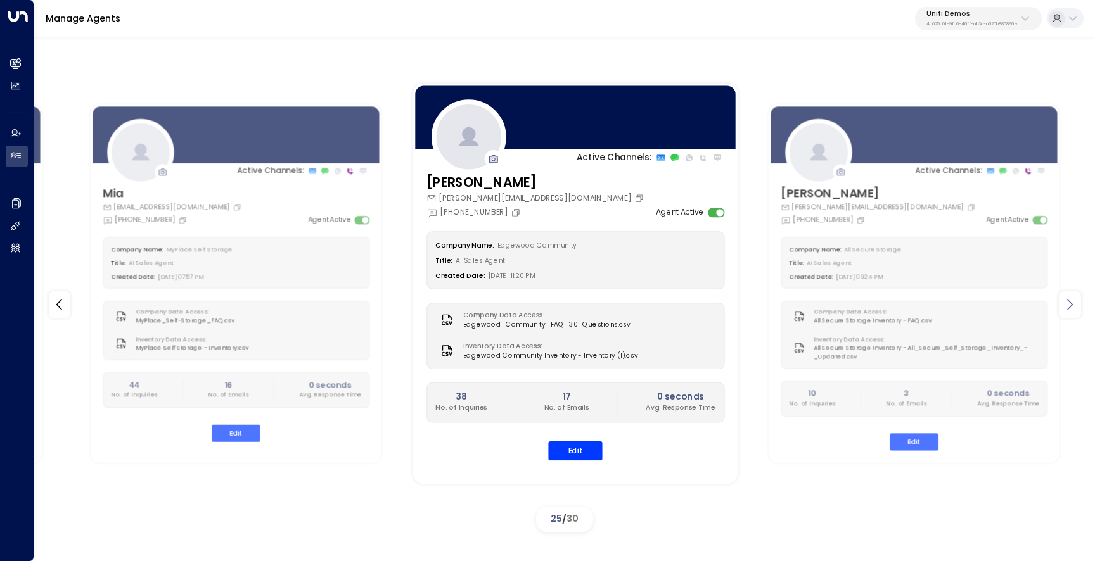
click at [1067, 307] on icon at bounding box center [1069, 304] width 15 height 15
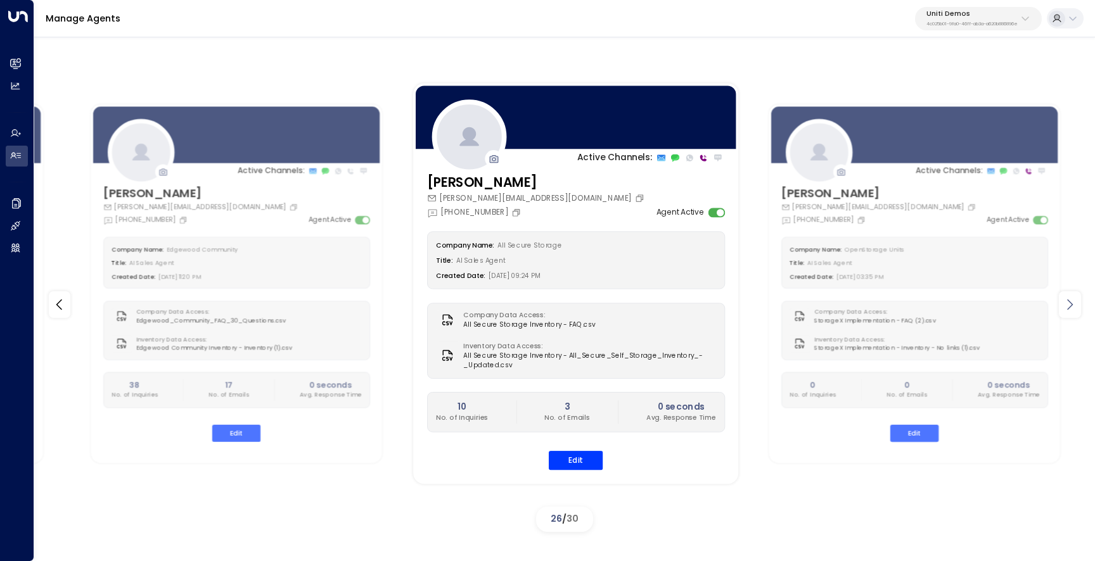
click at [1067, 307] on icon at bounding box center [1069, 304] width 15 height 15
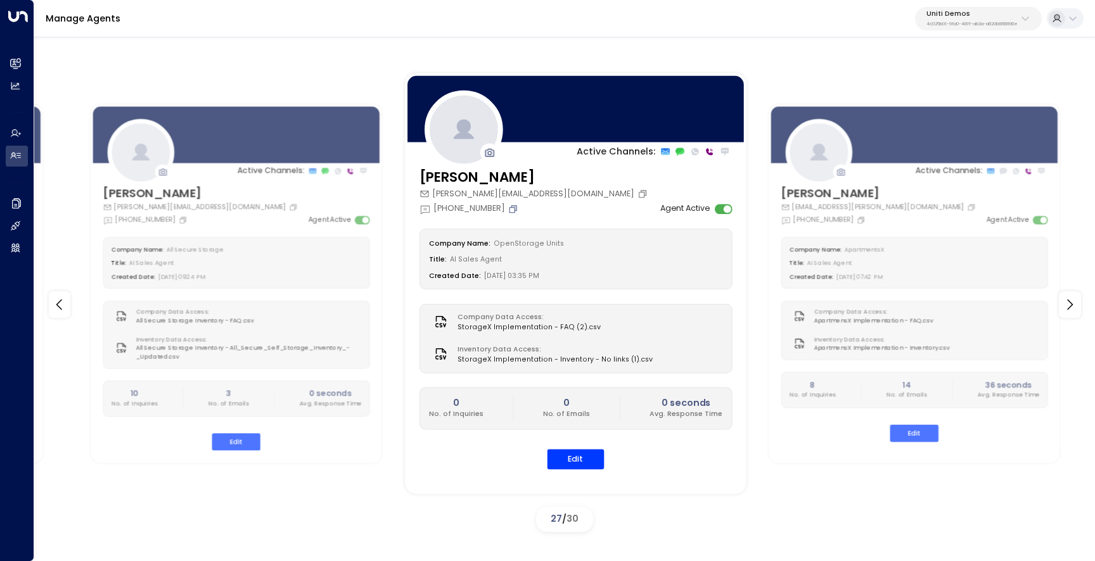
click at [516, 204] on icon "Copy" at bounding box center [513, 209] width 10 height 10
click at [567, 460] on button "Edit" at bounding box center [575, 460] width 57 height 20
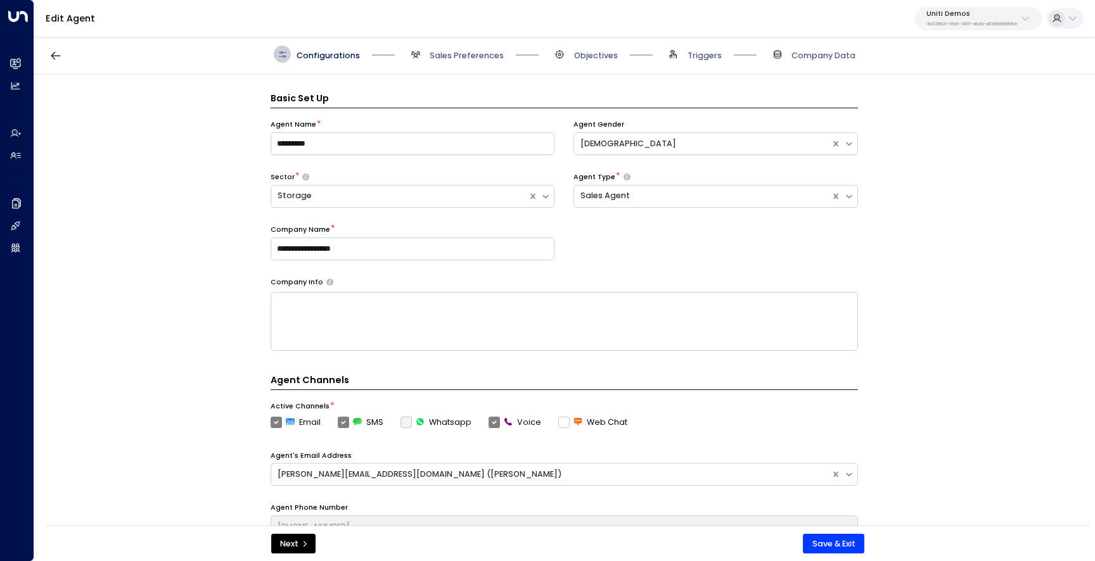
scroll to position [17, 0]
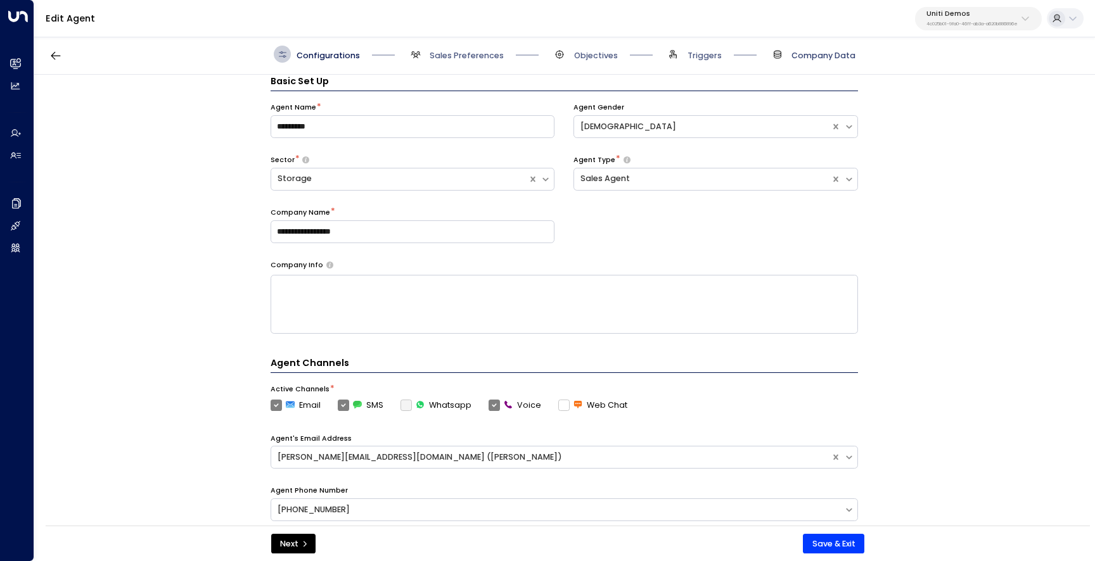
click at [815, 54] on span "Company Data" at bounding box center [824, 55] width 64 height 11
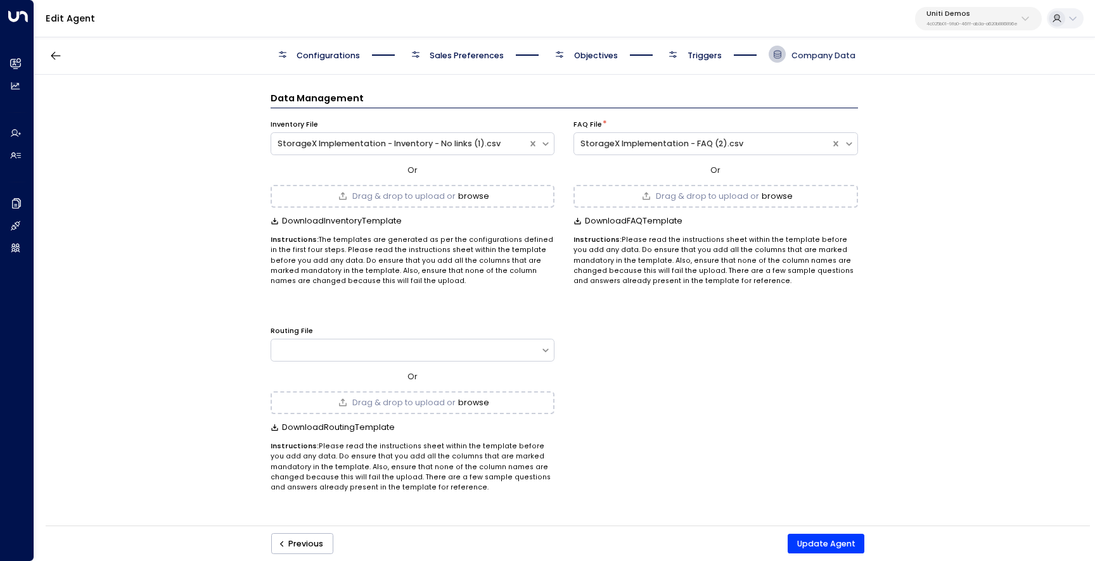
click at [815, 54] on span "Company Data" at bounding box center [824, 55] width 64 height 11
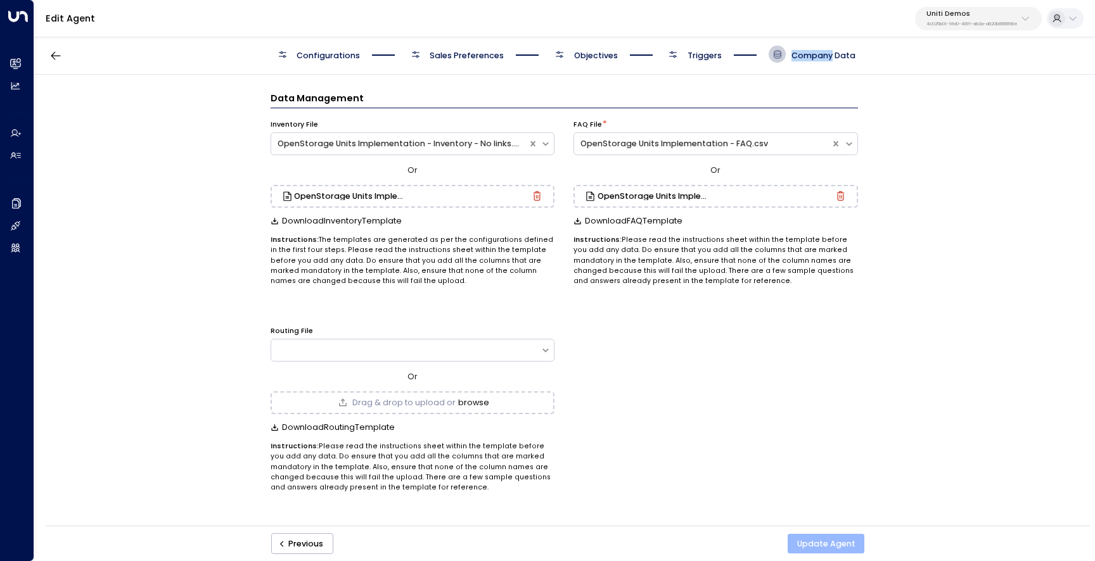
click at [830, 548] on button "Update Agent" at bounding box center [826, 544] width 77 height 20
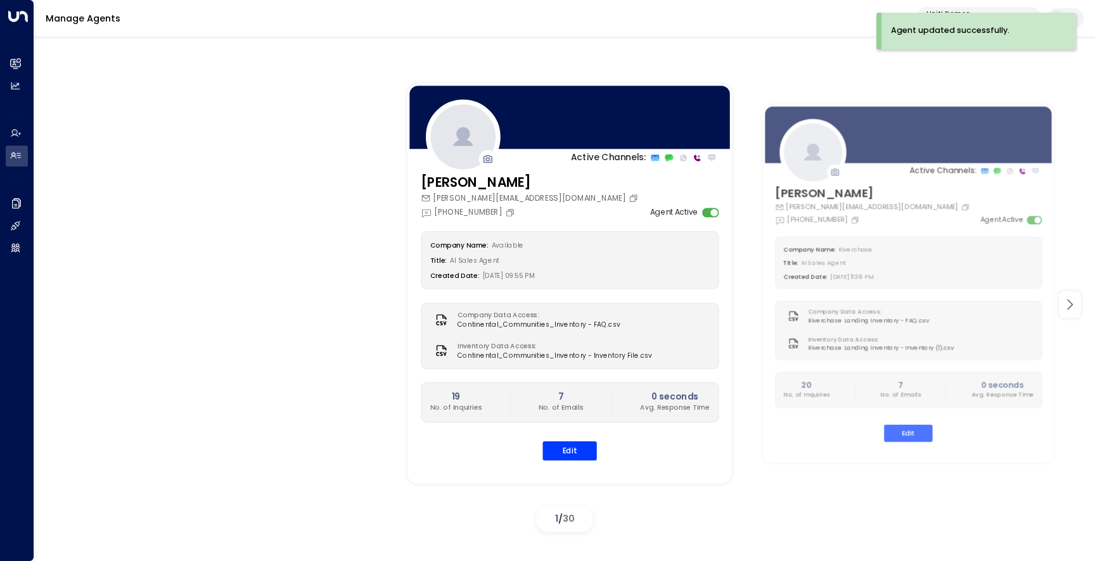
click at [1077, 308] on icon at bounding box center [1069, 304] width 15 height 15
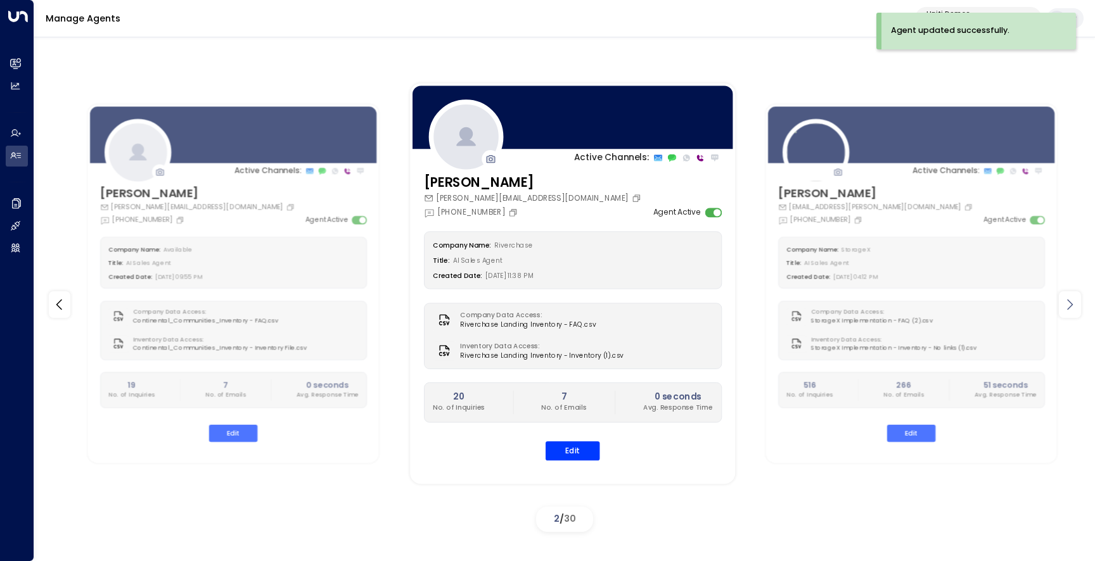
click at [1077, 308] on icon at bounding box center [1069, 304] width 15 height 15
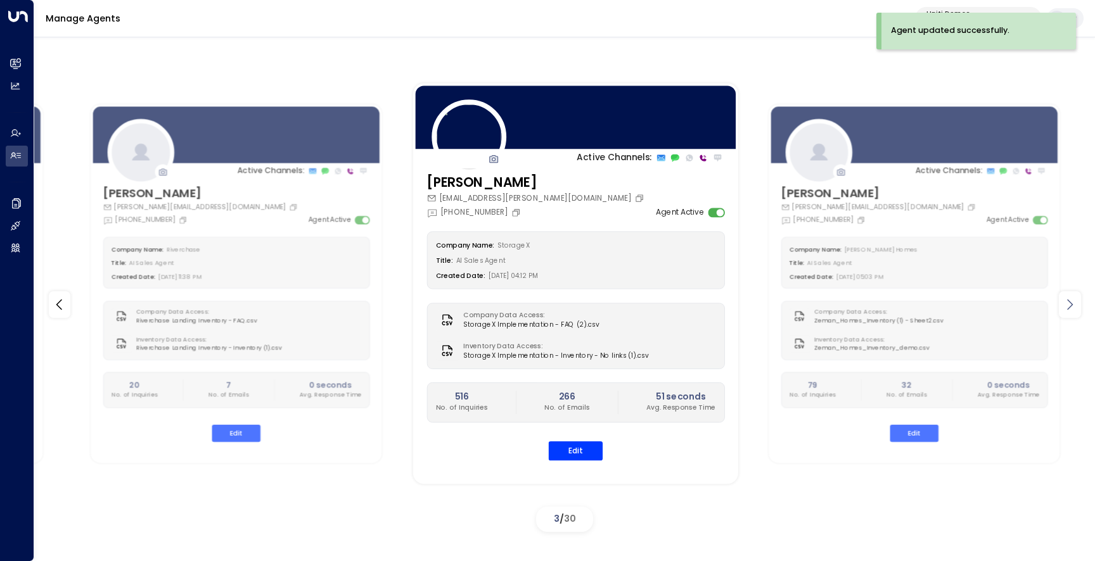
click at [1077, 308] on icon at bounding box center [1069, 304] width 15 height 15
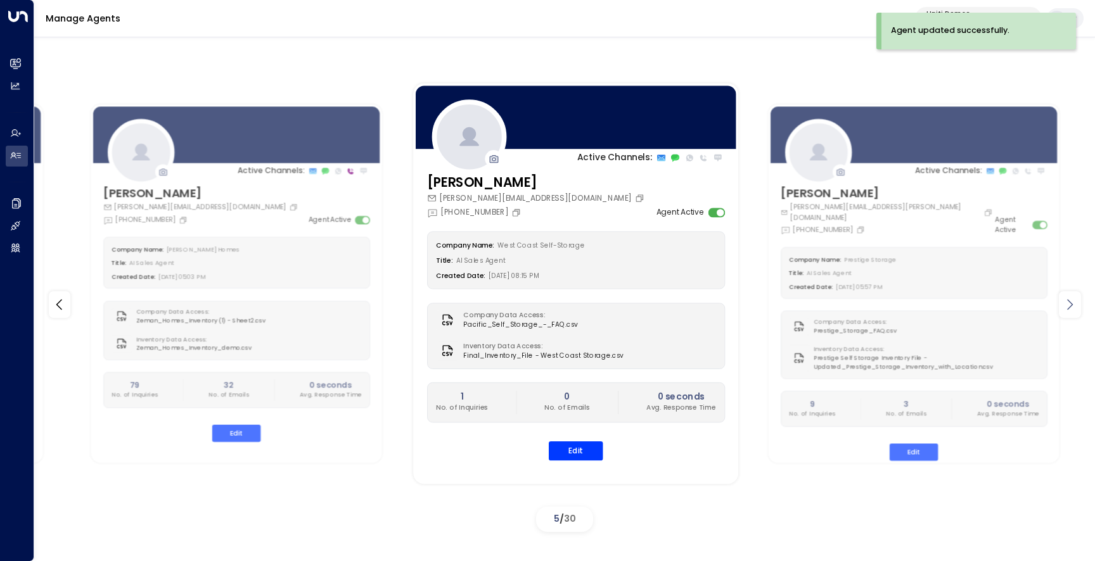
click at [1077, 308] on icon at bounding box center [1069, 304] width 15 height 15
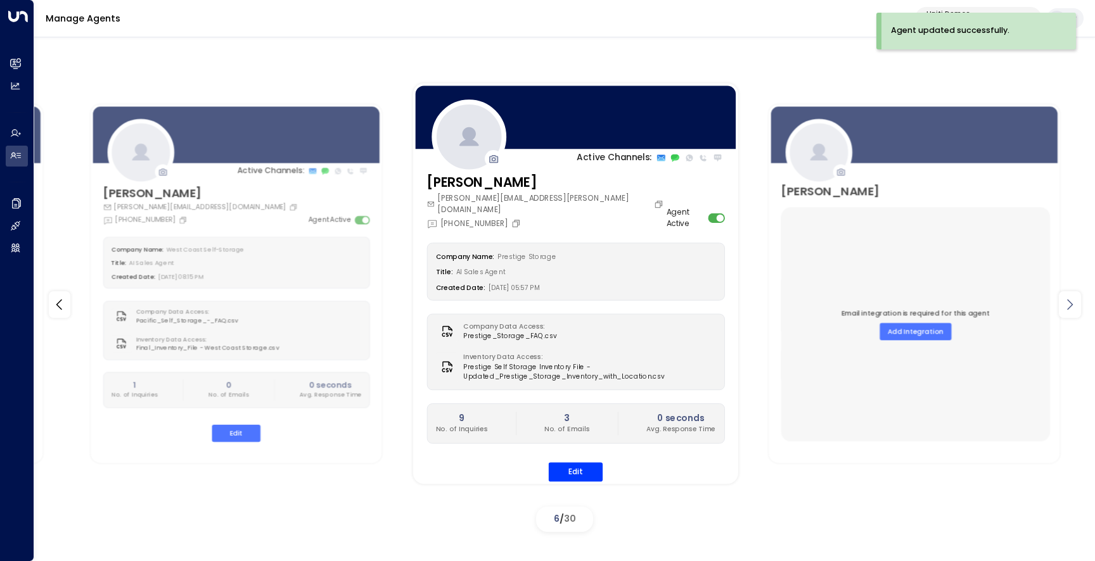
click at [1077, 308] on icon at bounding box center [1069, 304] width 15 height 15
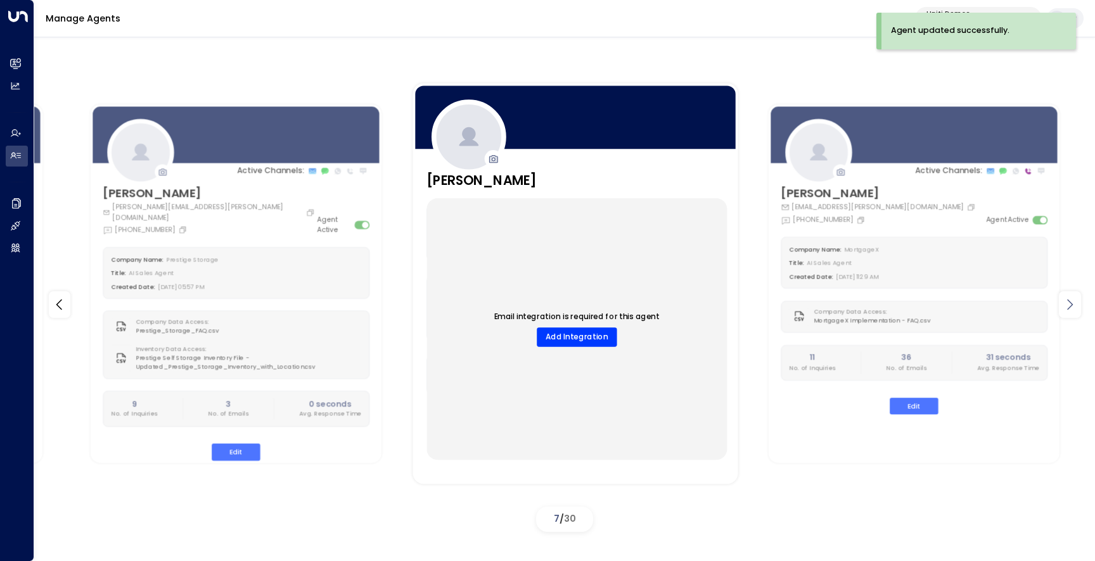
click at [1077, 308] on icon at bounding box center [1069, 304] width 15 height 15
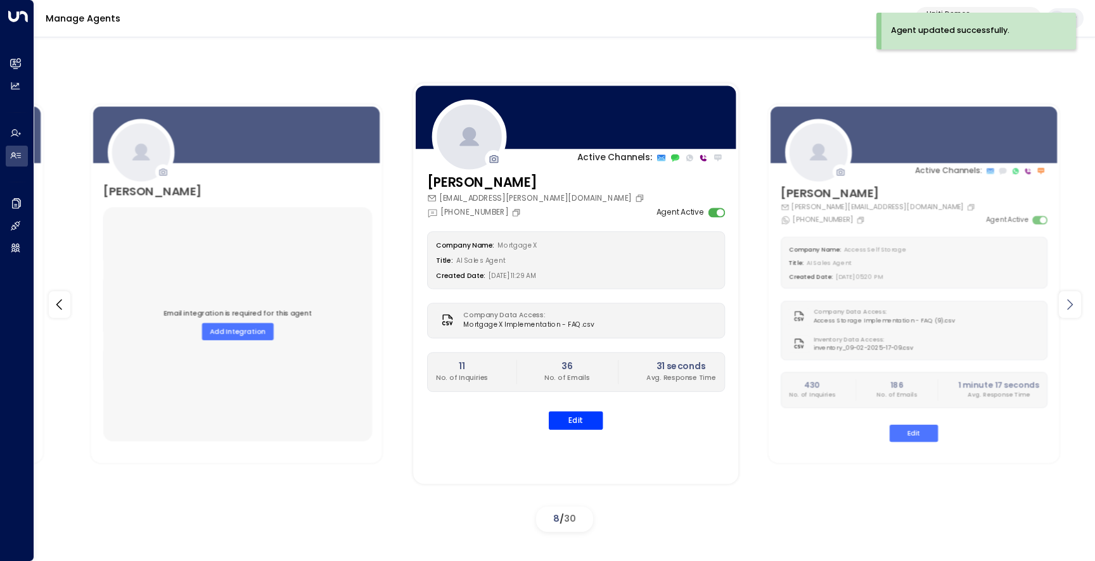
click at [1077, 308] on icon at bounding box center [1069, 304] width 15 height 15
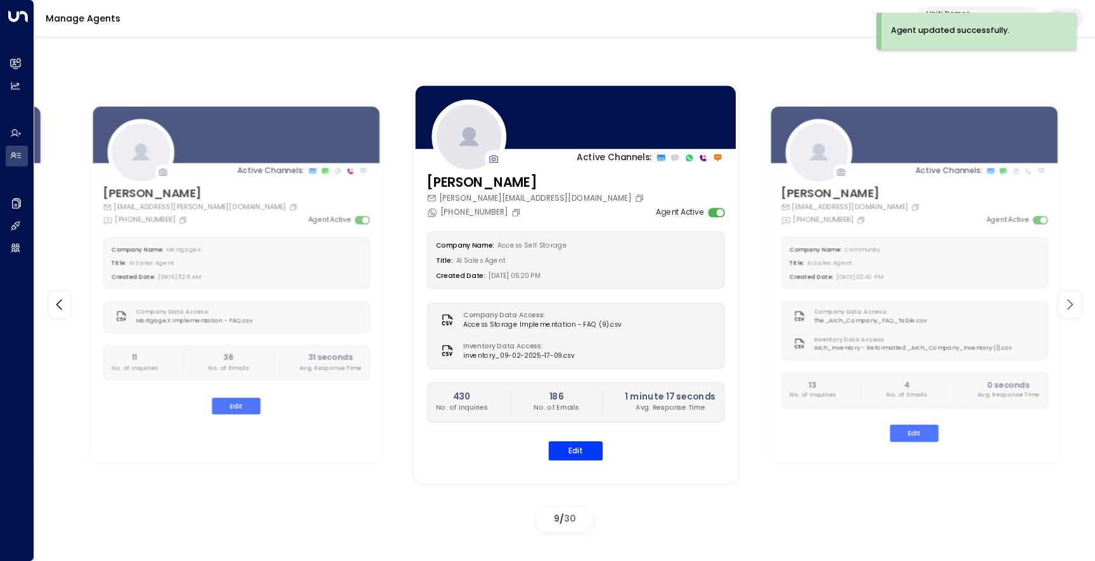
click at [1077, 308] on icon at bounding box center [1069, 304] width 15 height 15
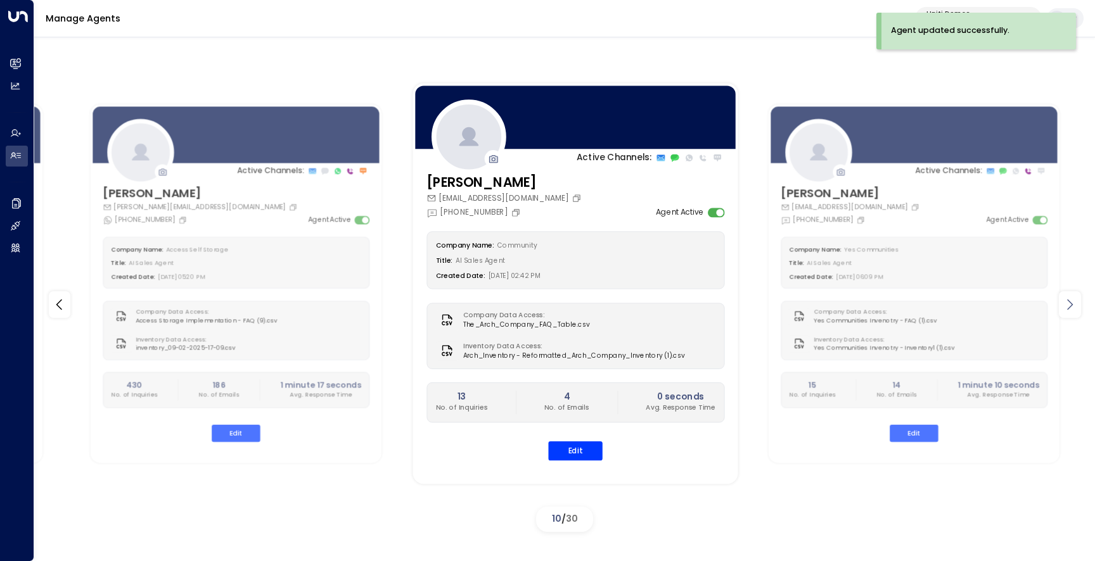
click at [1077, 308] on icon at bounding box center [1069, 304] width 15 height 15
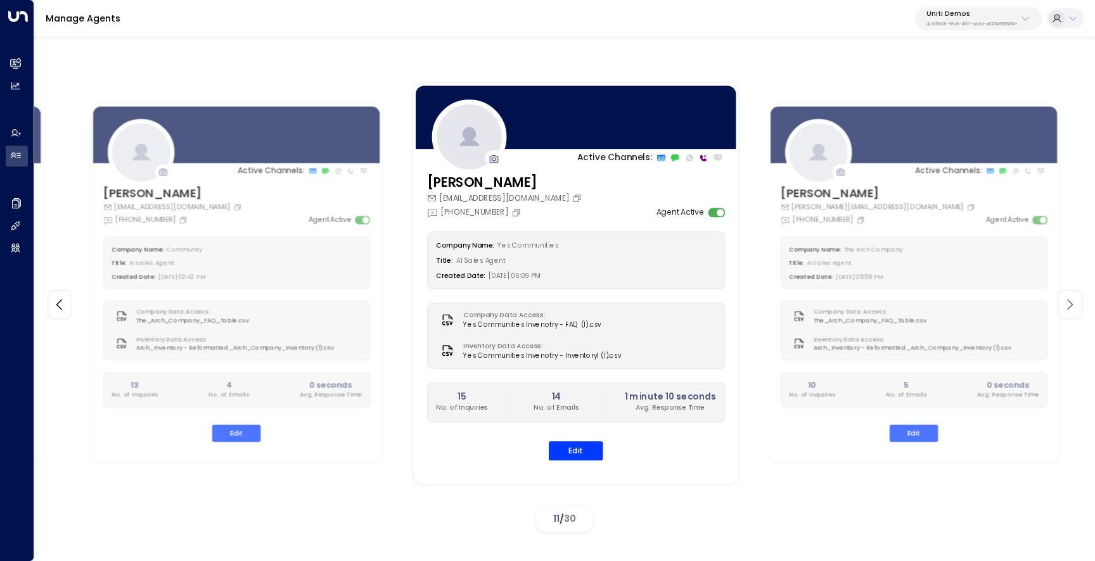
click at [1077, 308] on icon at bounding box center [1069, 304] width 15 height 15
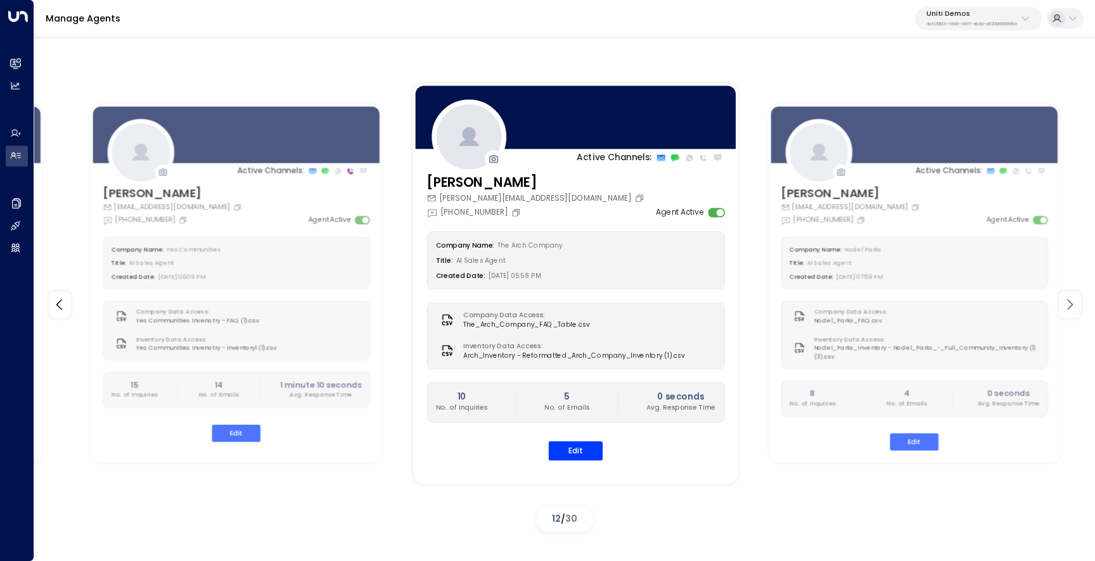
click at [1065, 316] on div at bounding box center [1070, 305] width 22 height 27
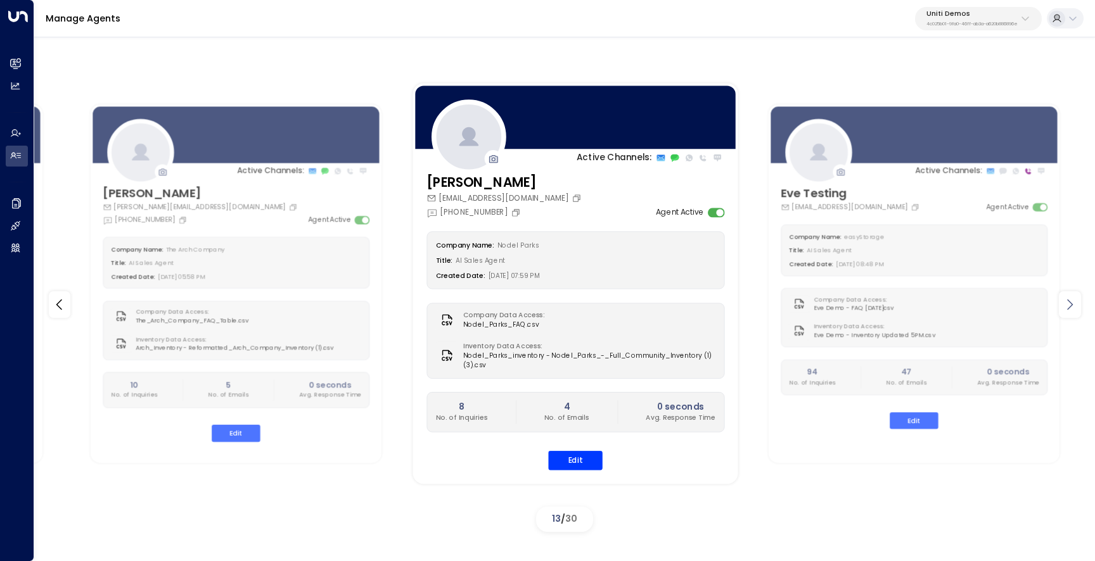
click at [1065, 316] on div at bounding box center [1070, 305] width 22 height 27
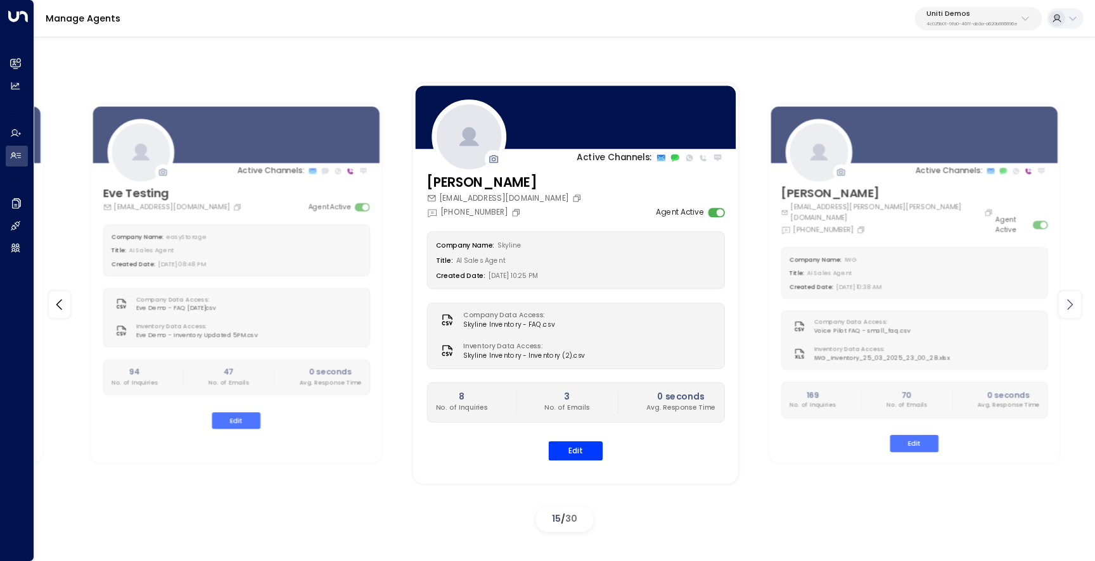
click at [1065, 316] on div at bounding box center [1070, 305] width 22 height 27
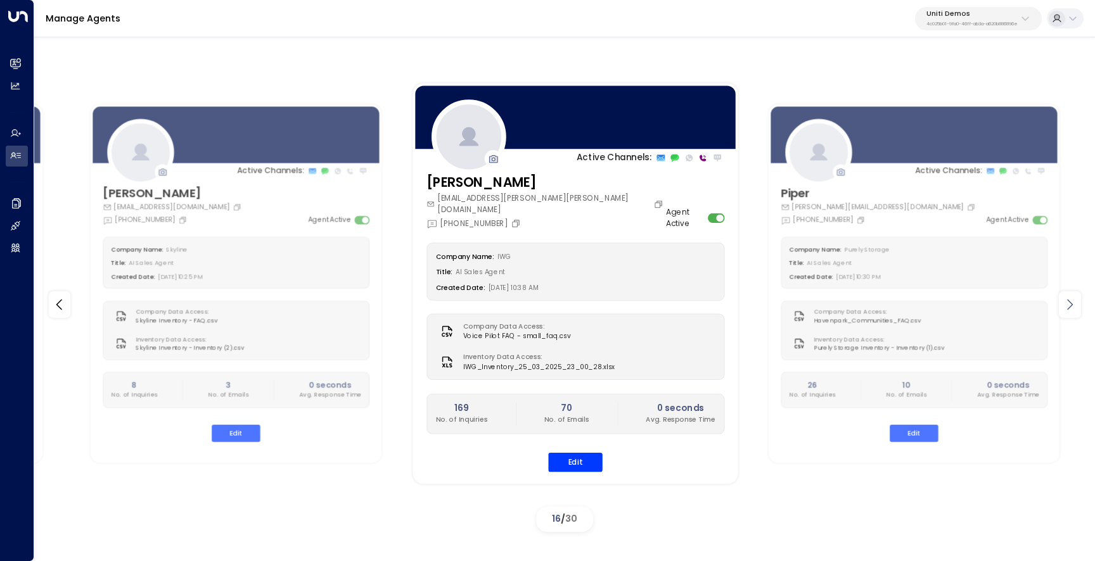
click at [1065, 316] on div at bounding box center [1070, 305] width 22 height 27
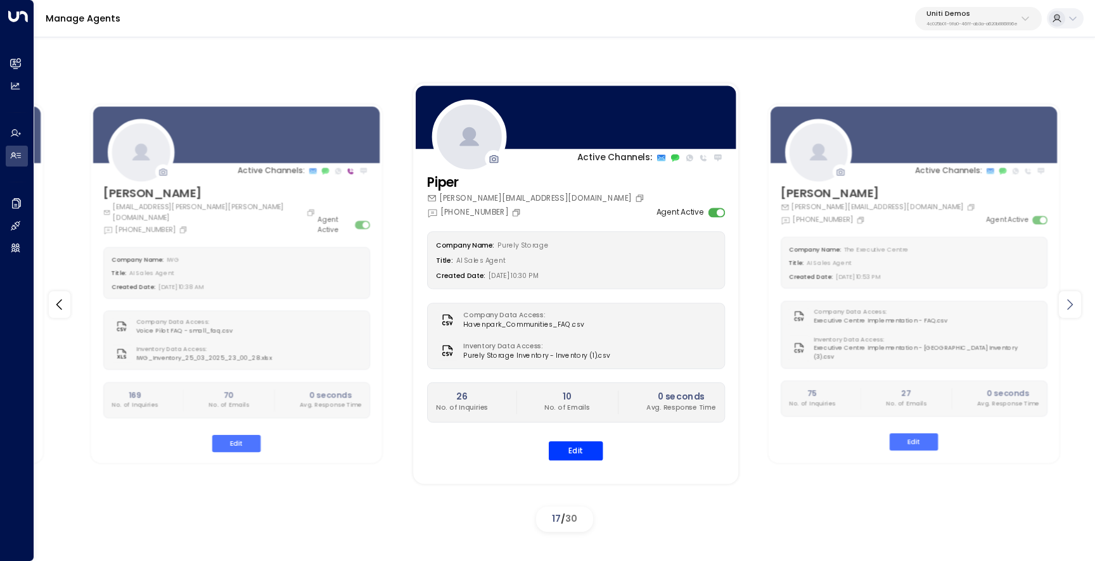
click at [1065, 316] on div at bounding box center [1070, 305] width 22 height 27
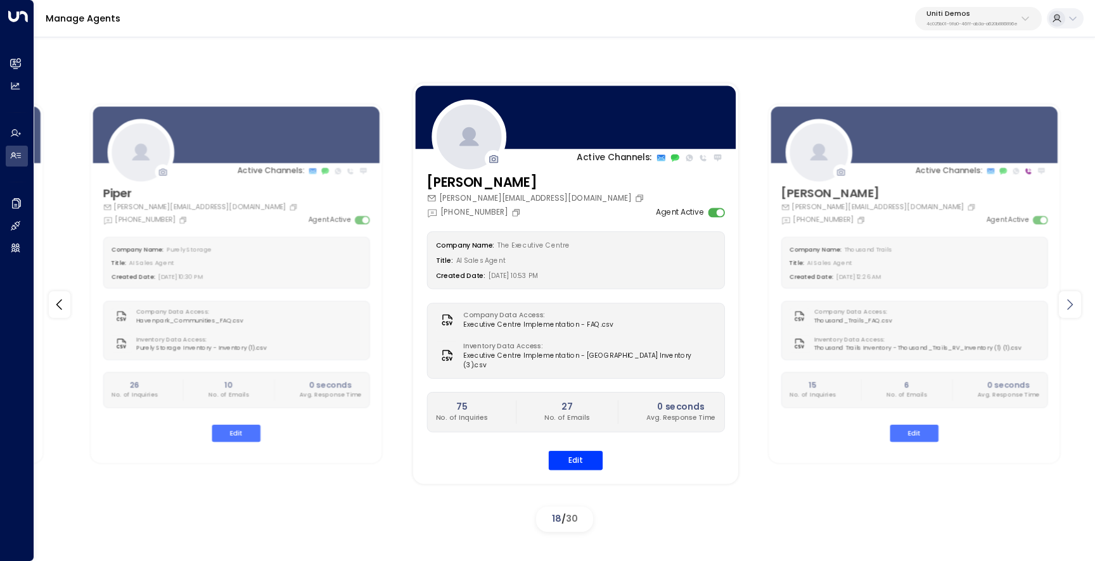
click at [1065, 316] on div at bounding box center [1070, 305] width 22 height 27
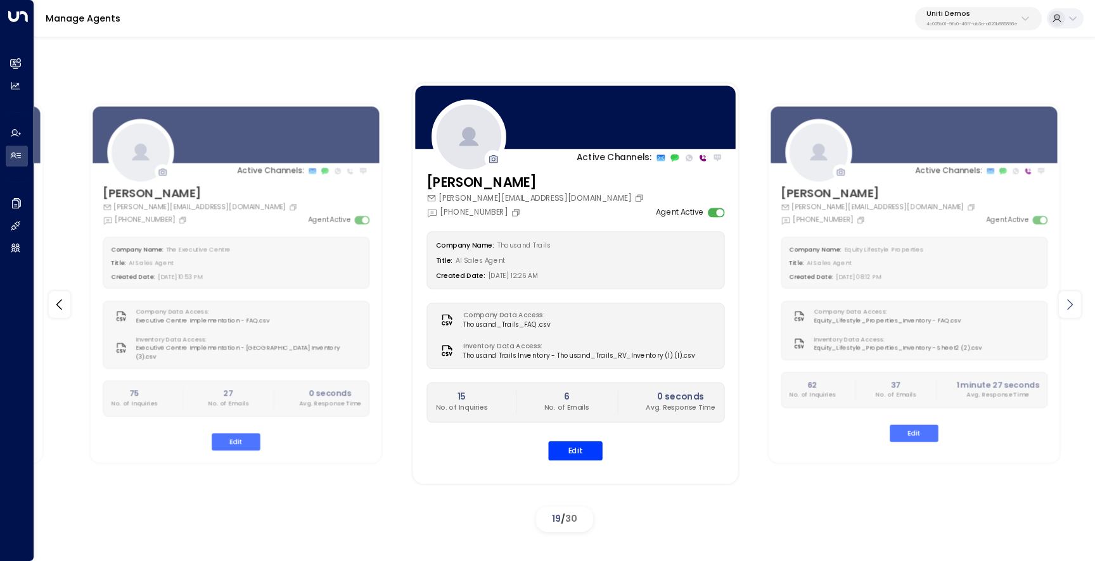
click at [1065, 316] on div at bounding box center [1070, 305] width 22 height 27
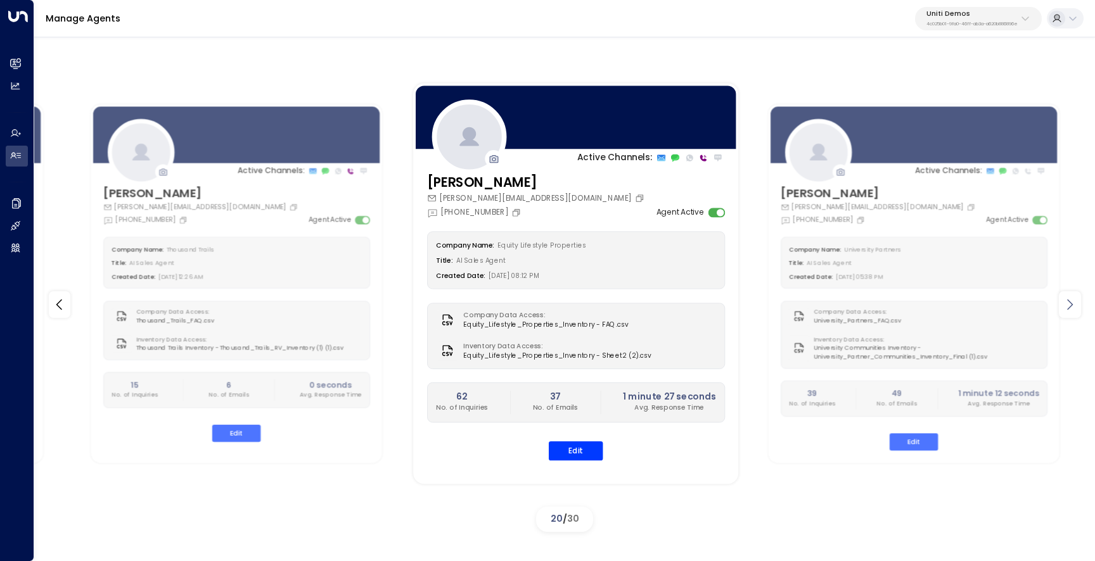
click at [1065, 316] on div at bounding box center [1070, 305] width 22 height 27
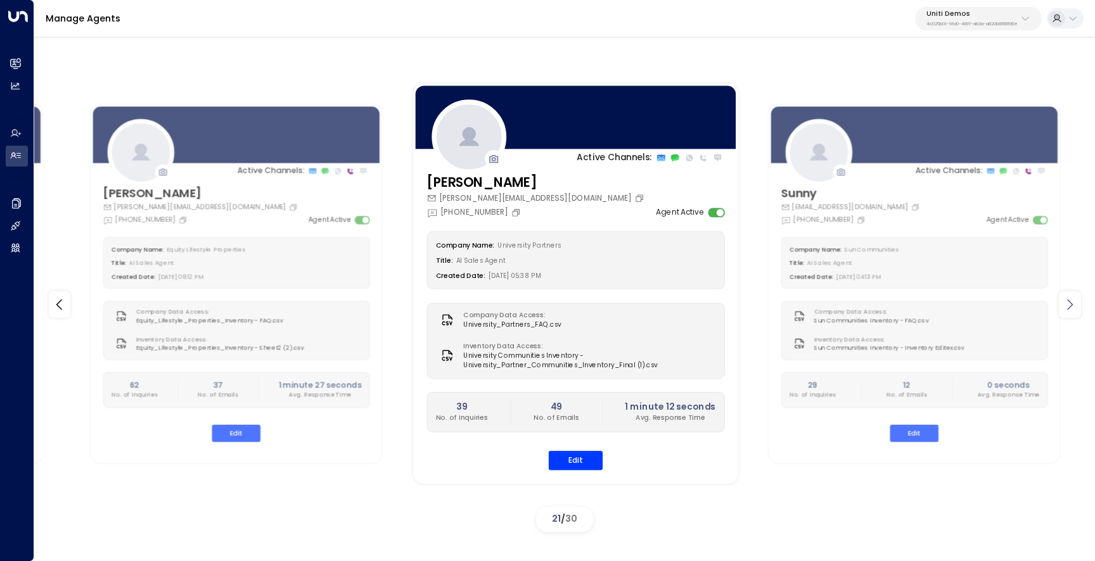
click at [1065, 316] on div at bounding box center [1070, 305] width 22 height 27
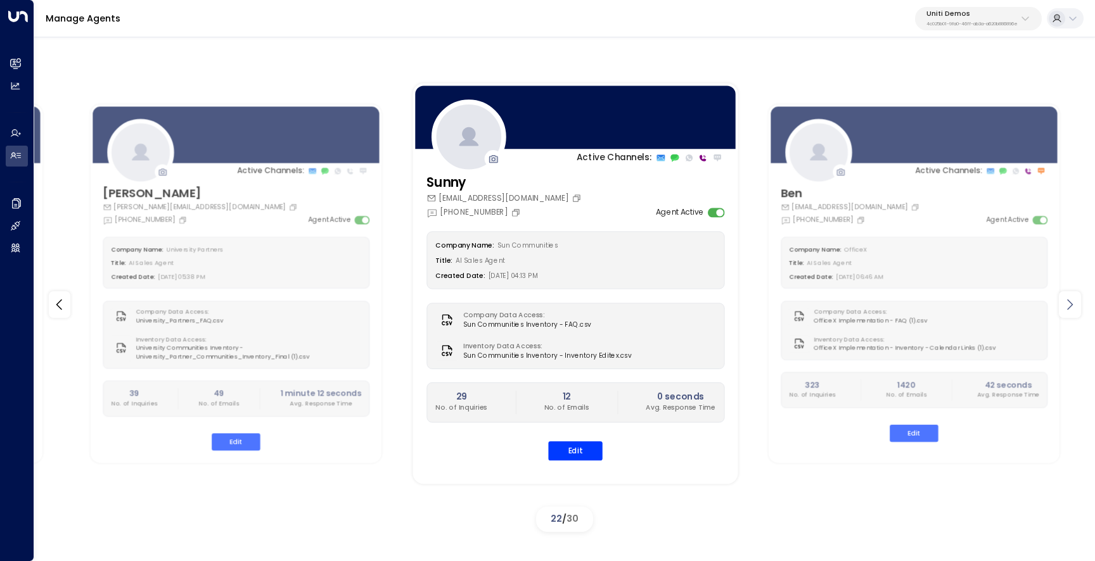
click at [1065, 316] on div at bounding box center [1070, 305] width 22 height 27
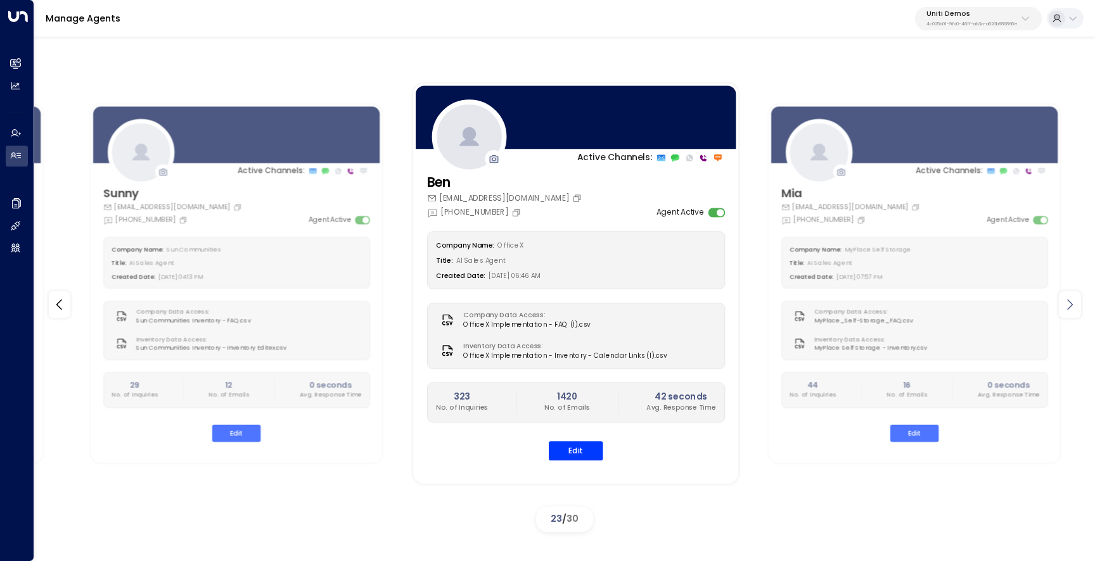
click at [1065, 316] on div at bounding box center [1070, 305] width 22 height 27
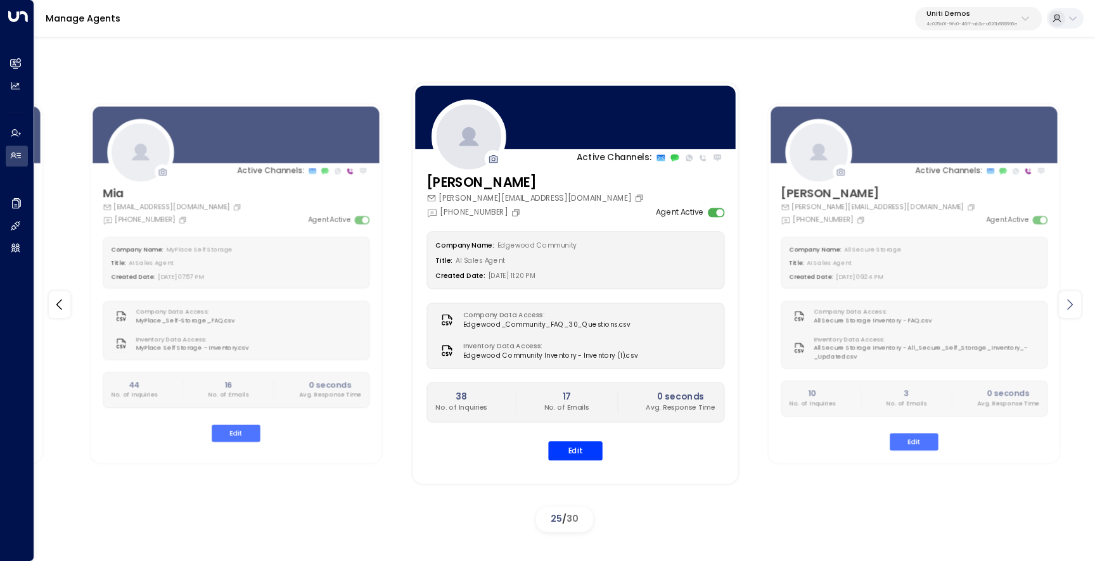
click at [1065, 316] on div at bounding box center [1070, 305] width 22 height 27
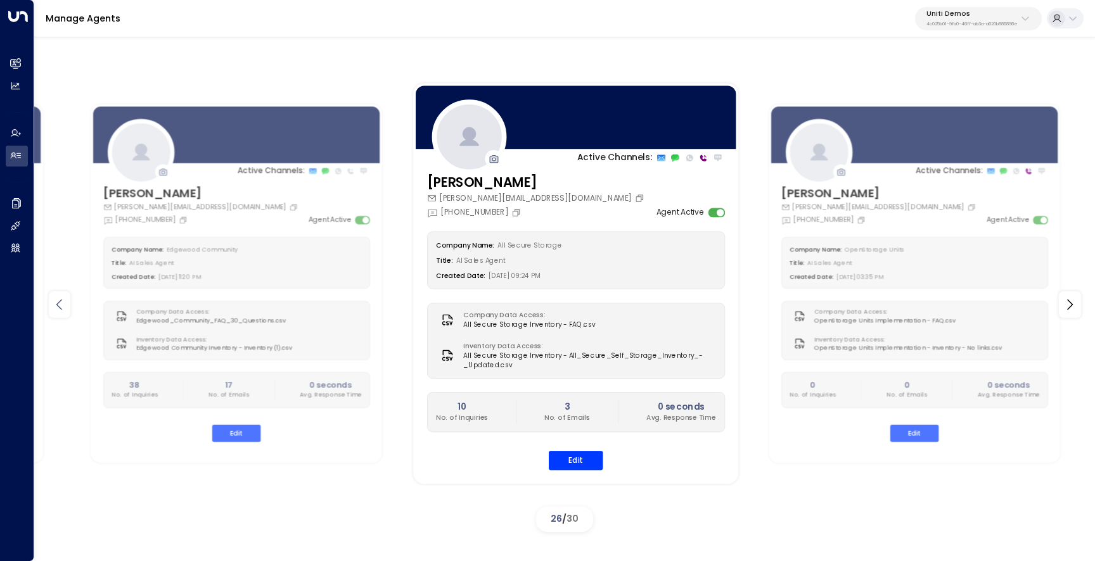
click at [65, 306] on icon at bounding box center [59, 304] width 15 height 15
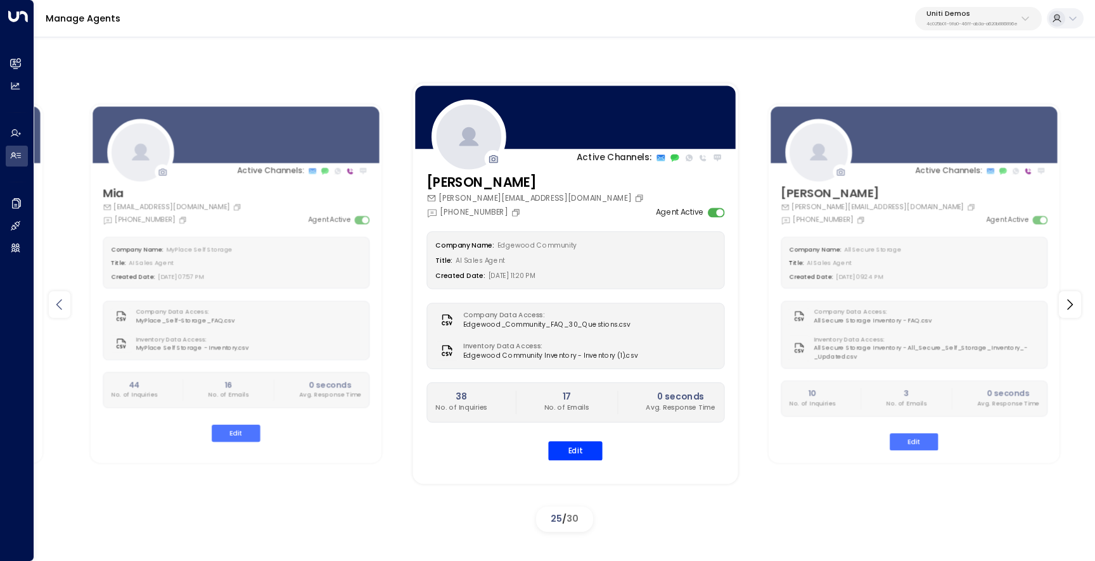
click at [65, 306] on icon at bounding box center [59, 304] width 15 height 15
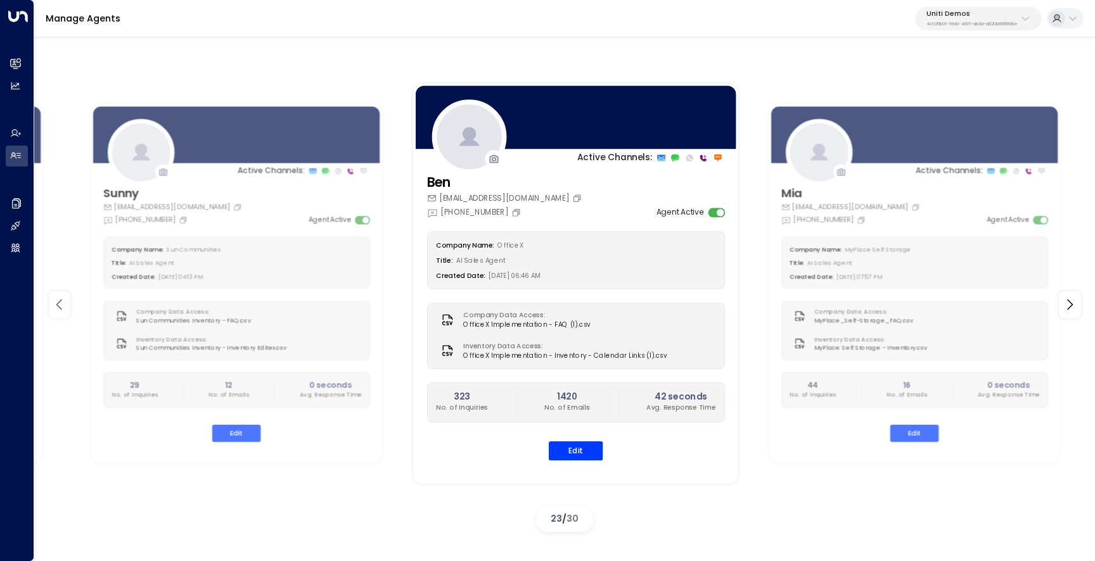
click at [65, 306] on icon at bounding box center [59, 304] width 15 height 15
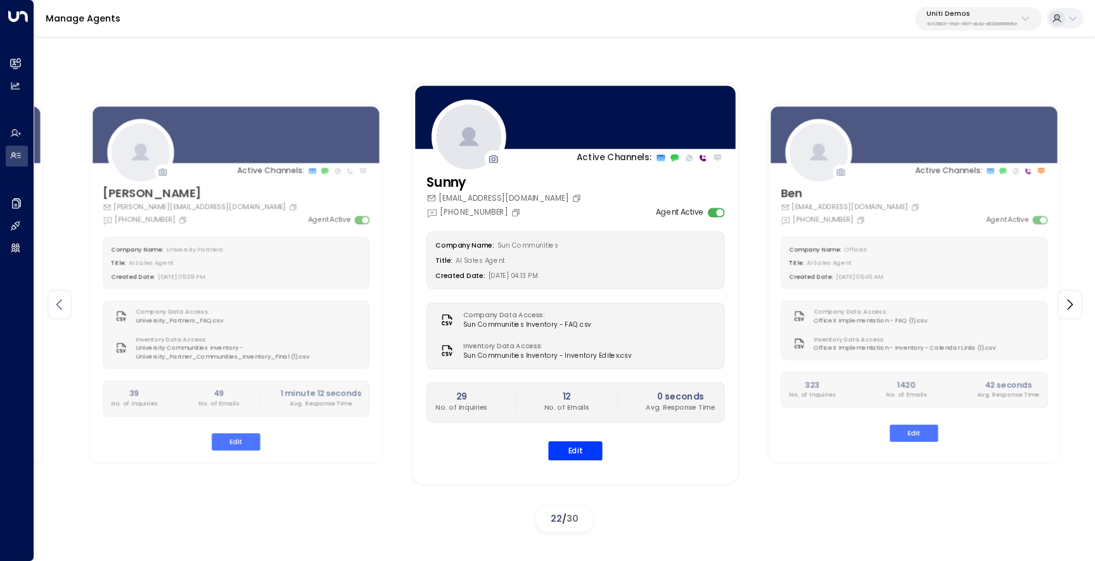
click at [65, 306] on icon at bounding box center [59, 304] width 15 height 15
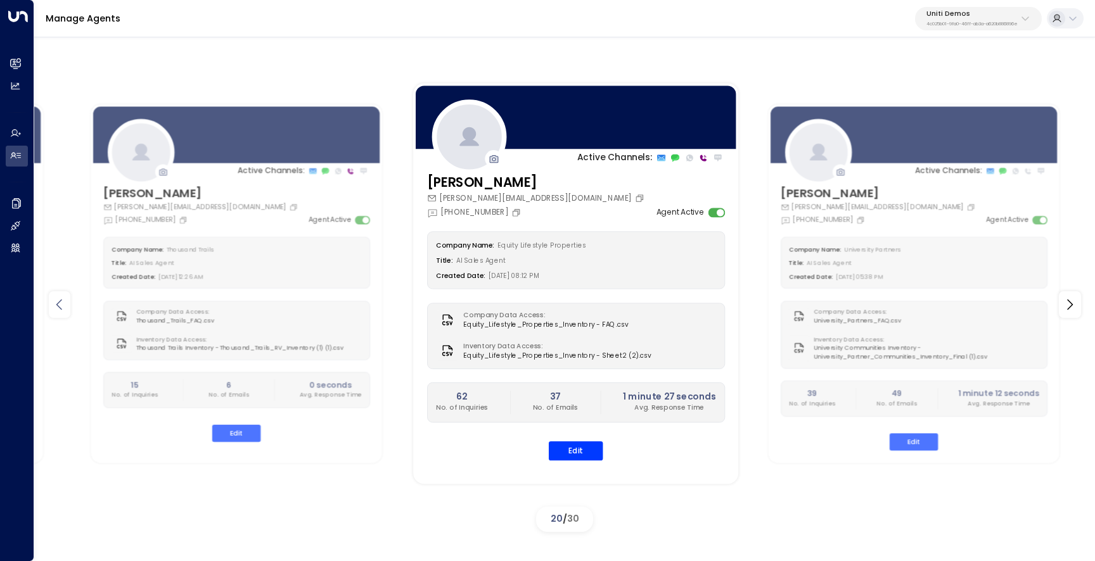
click at [65, 306] on icon at bounding box center [59, 304] width 15 height 15
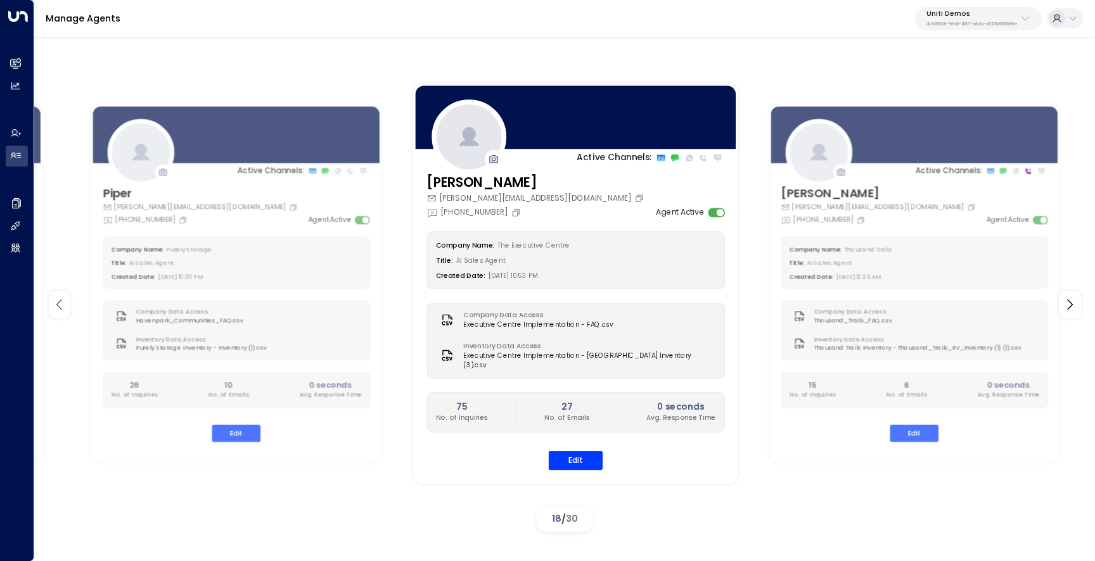
click at [65, 306] on icon at bounding box center [59, 304] width 15 height 15
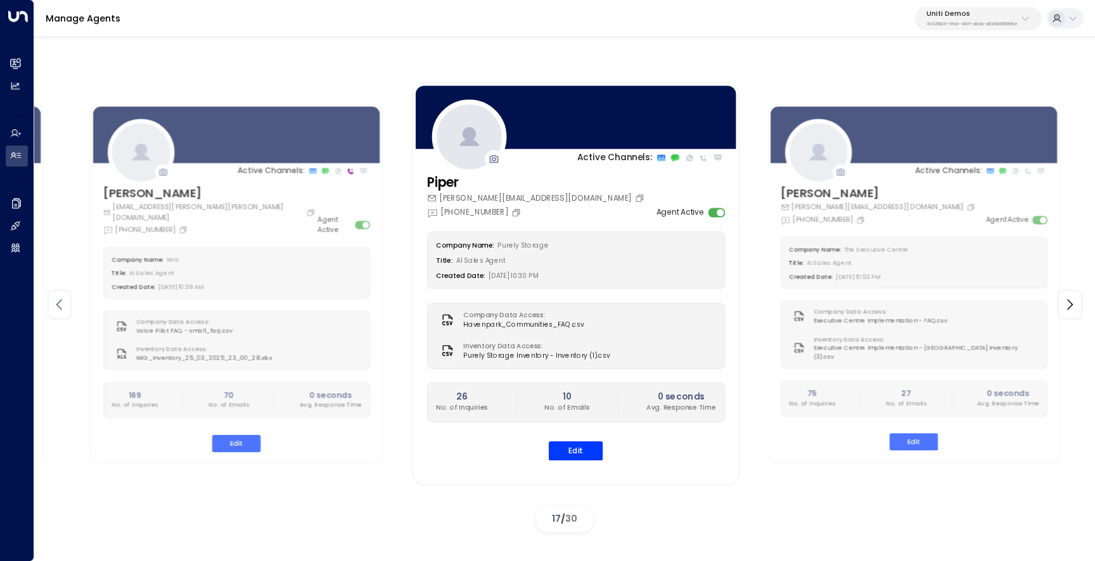
click at [65, 306] on icon at bounding box center [59, 304] width 15 height 15
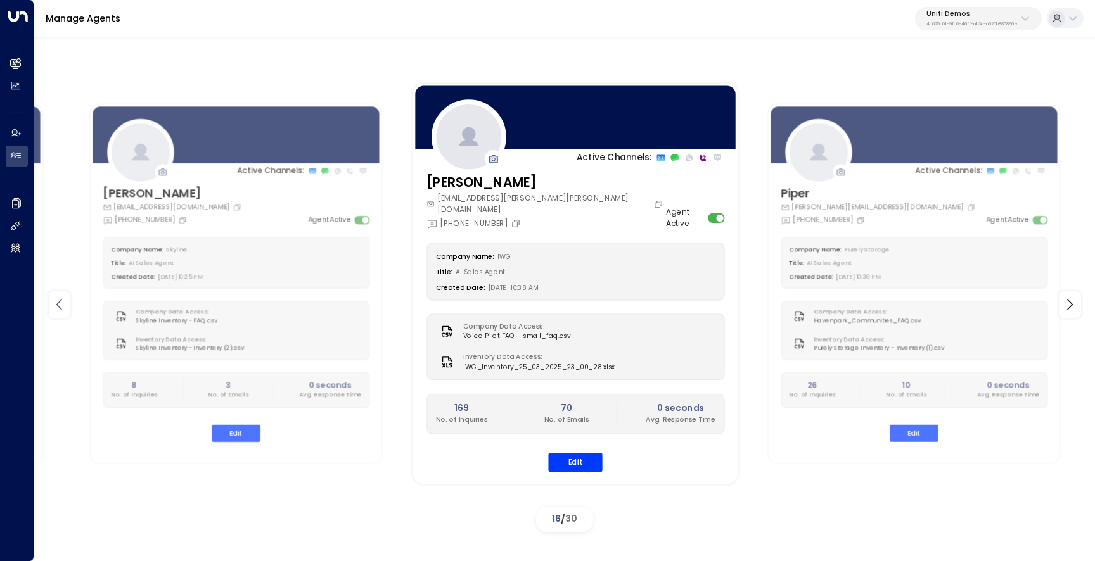
click at [65, 306] on icon at bounding box center [59, 304] width 15 height 15
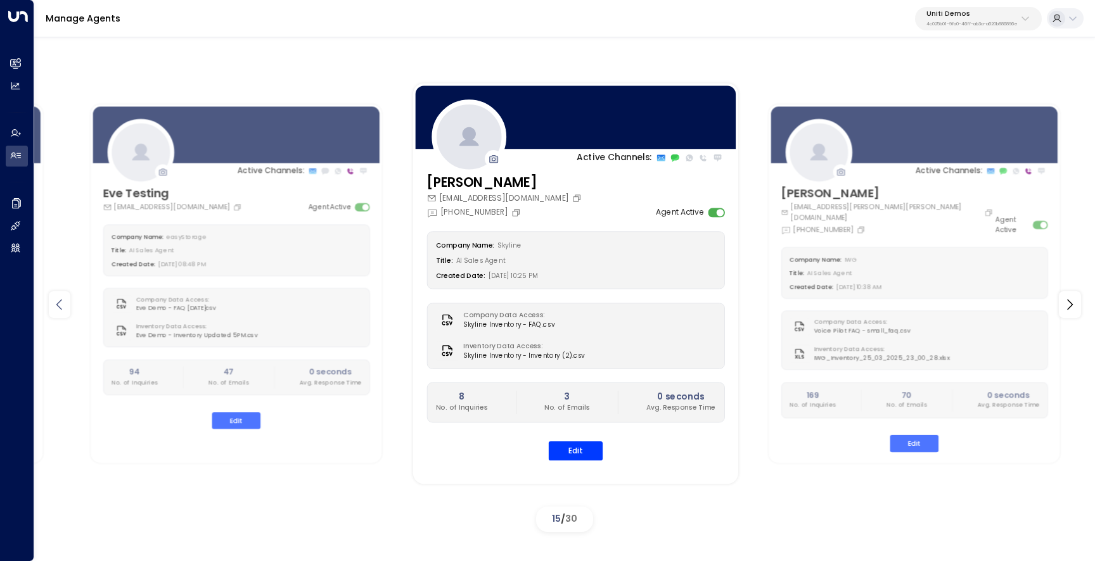
click at [65, 306] on icon at bounding box center [59, 304] width 15 height 15
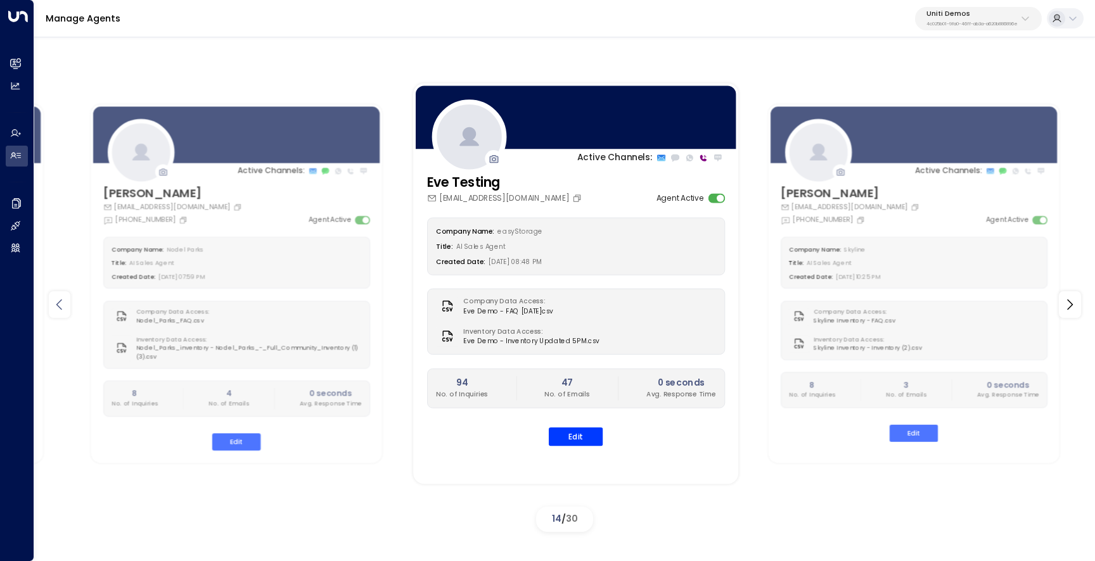
click at [65, 306] on icon at bounding box center [59, 304] width 15 height 15
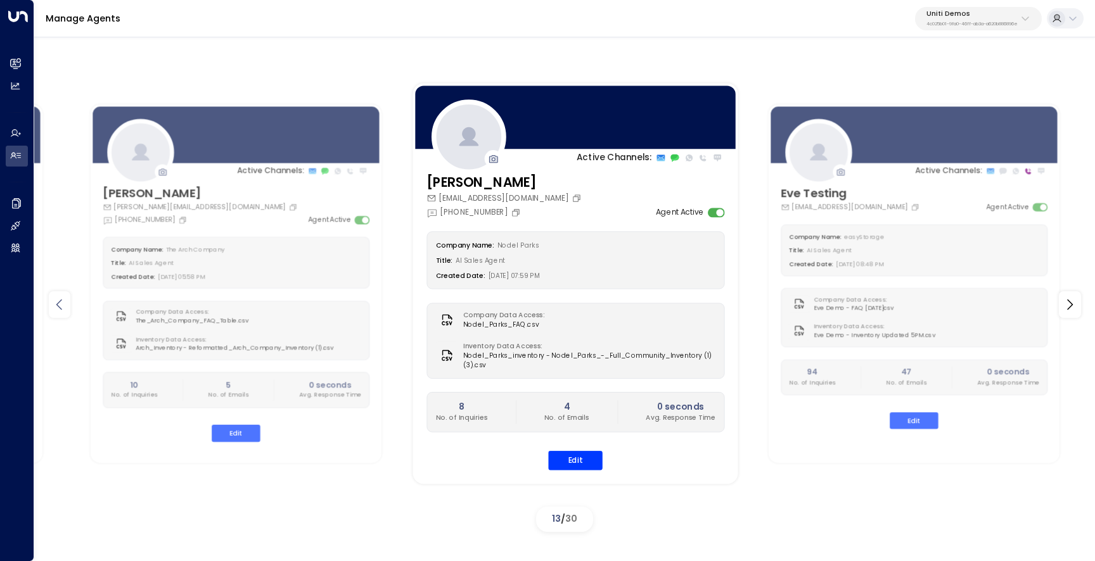
click at [65, 306] on icon at bounding box center [59, 304] width 15 height 15
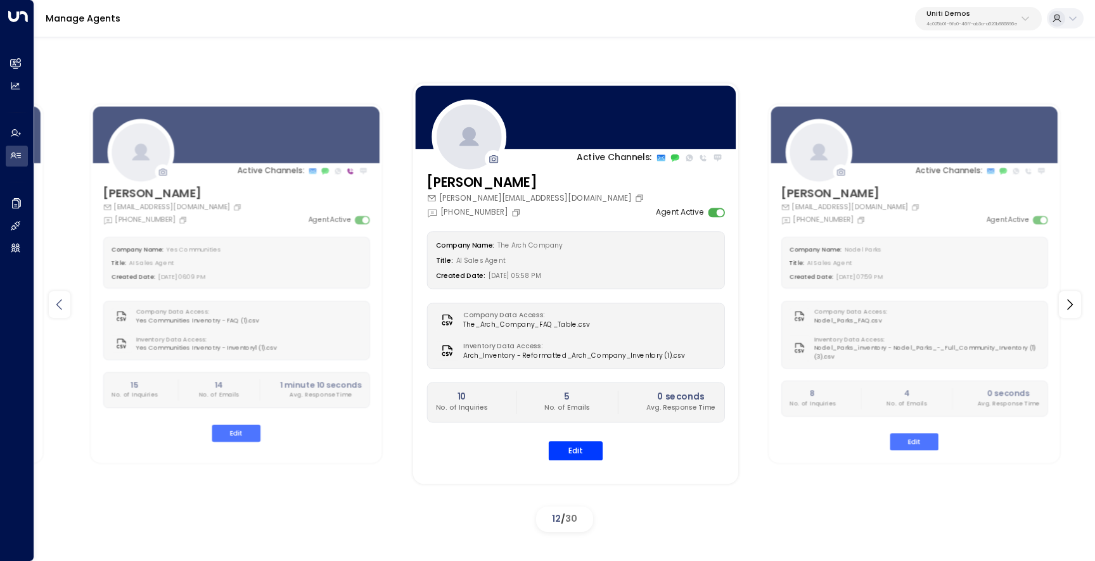
click at [65, 306] on icon at bounding box center [59, 304] width 15 height 15
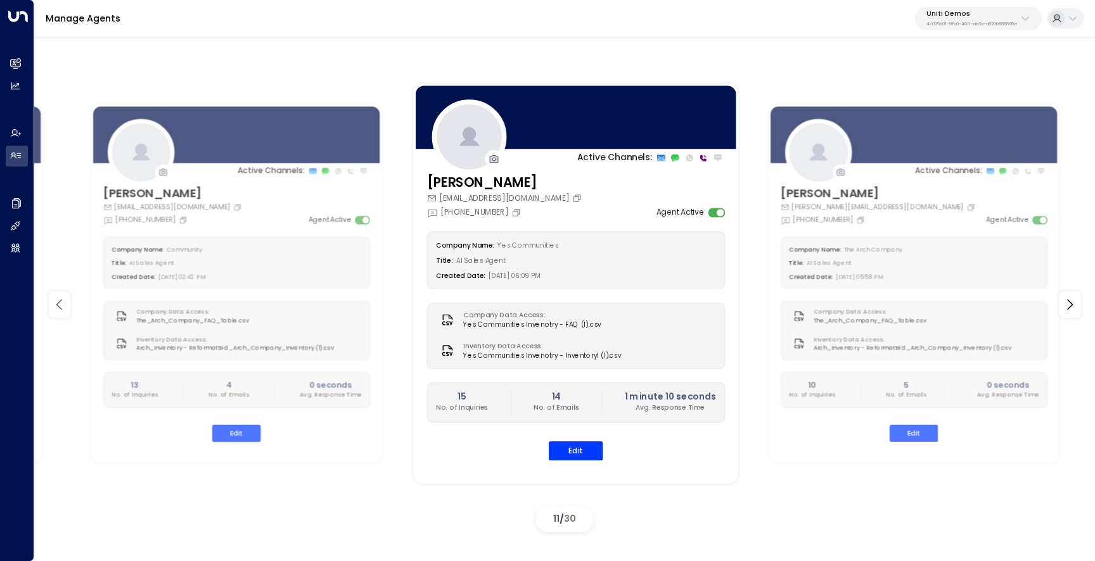
click at [65, 306] on icon at bounding box center [59, 304] width 15 height 15
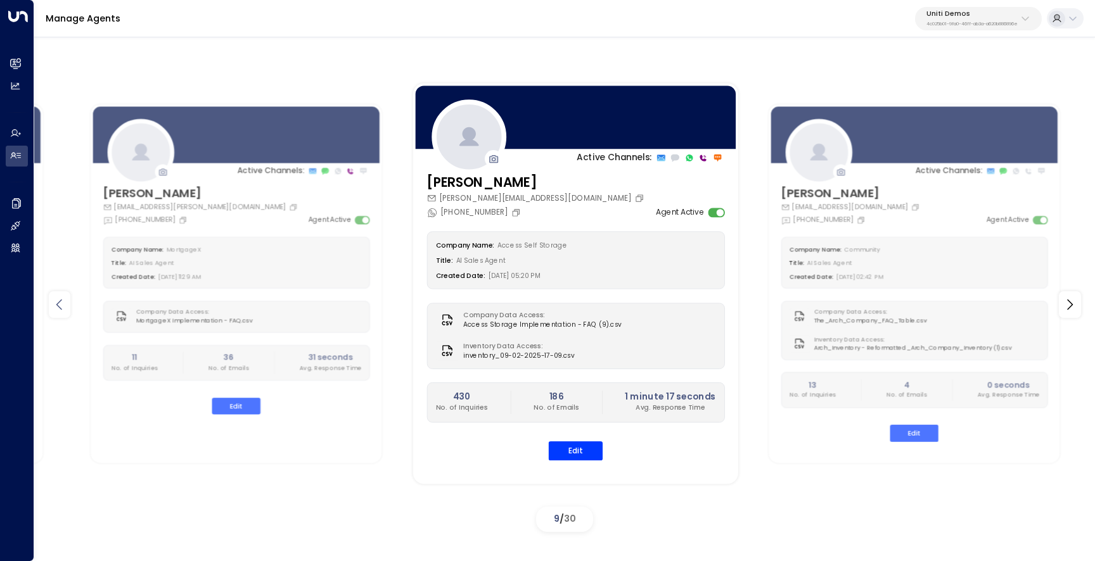
click at [65, 306] on icon at bounding box center [59, 304] width 15 height 15
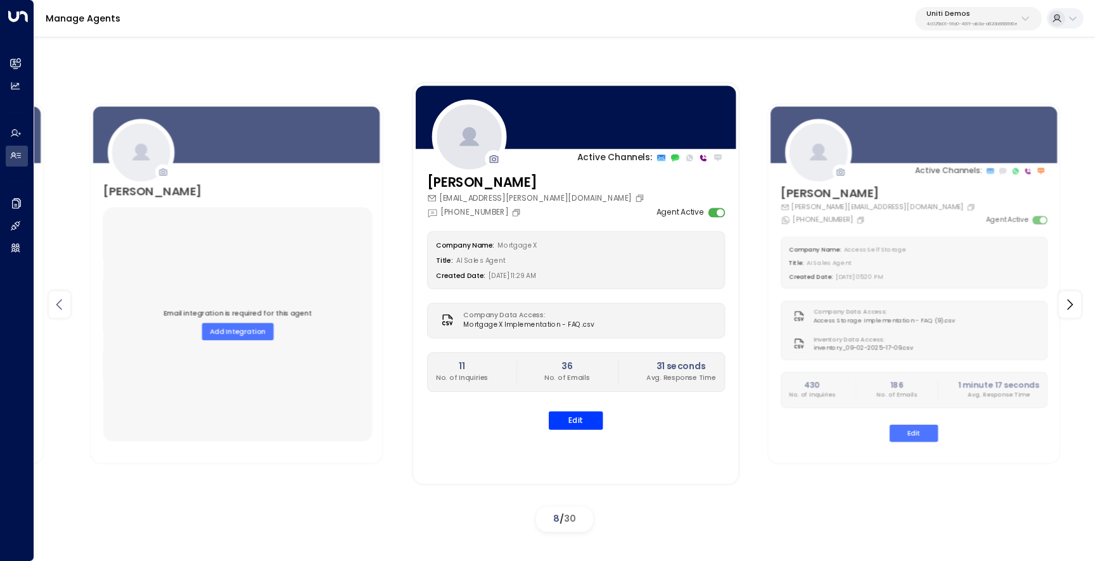
click at [65, 306] on icon at bounding box center [59, 304] width 15 height 15
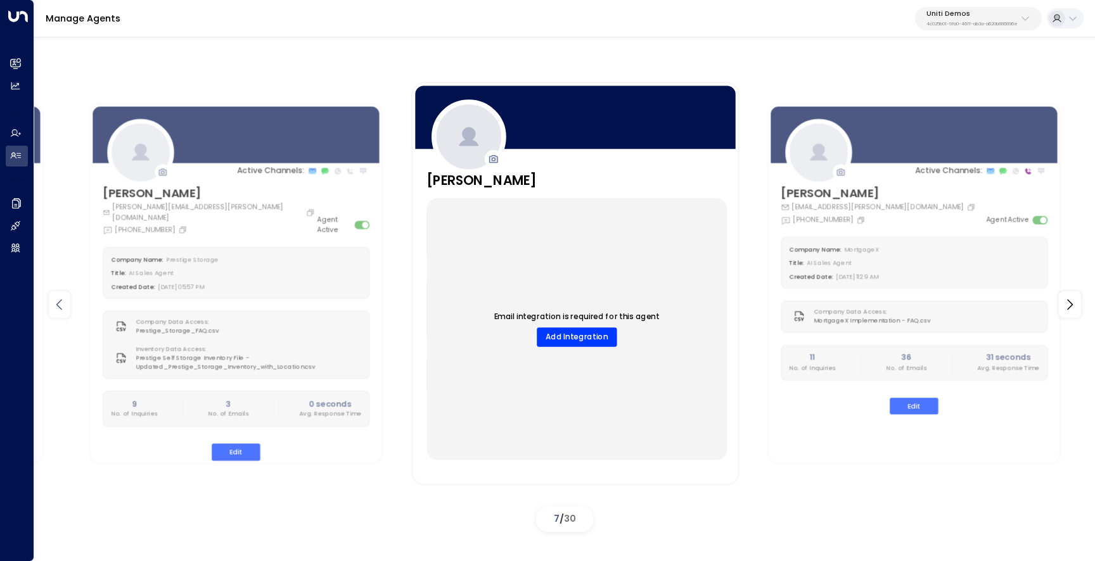
click at [65, 306] on icon at bounding box center [59, 304] width 15 height 15
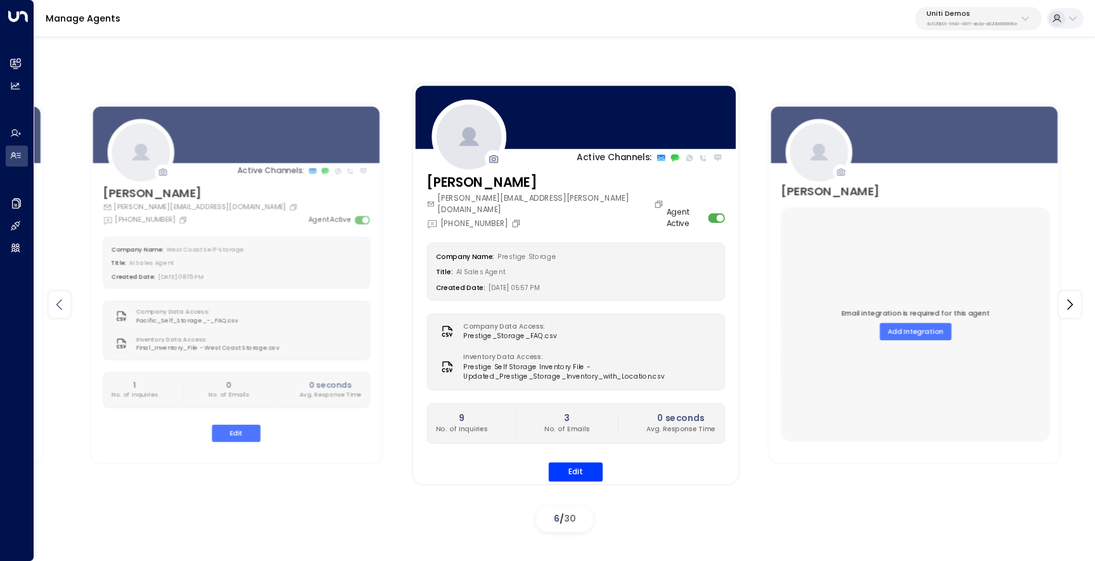
click at [65, 306] on icon at bounding box center [59, 304] width 15 height 15
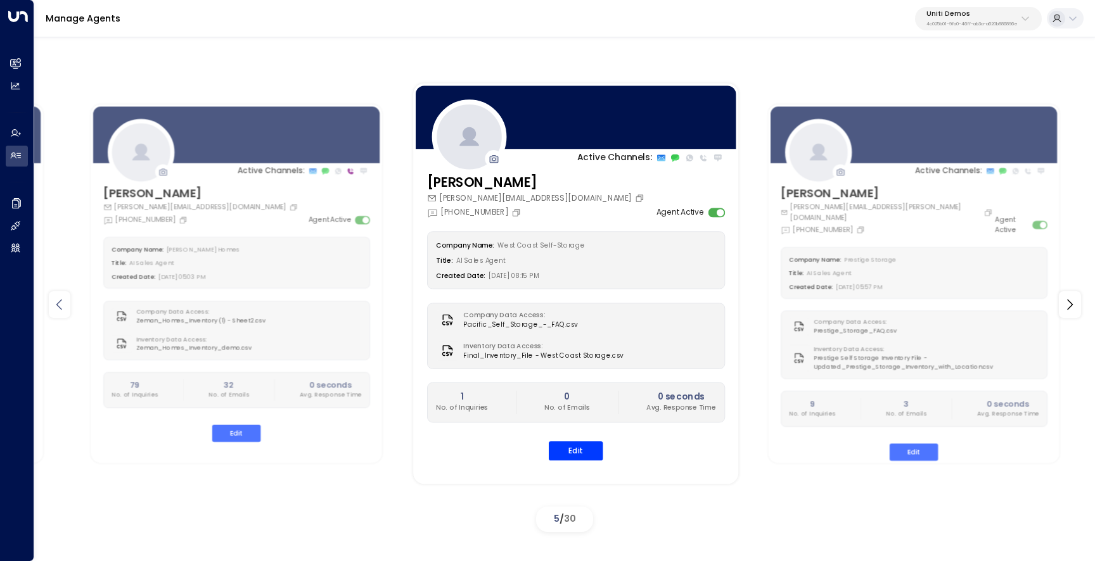
click at [65, 306] on icon at bounding box center [59, 304] width 15 height 15
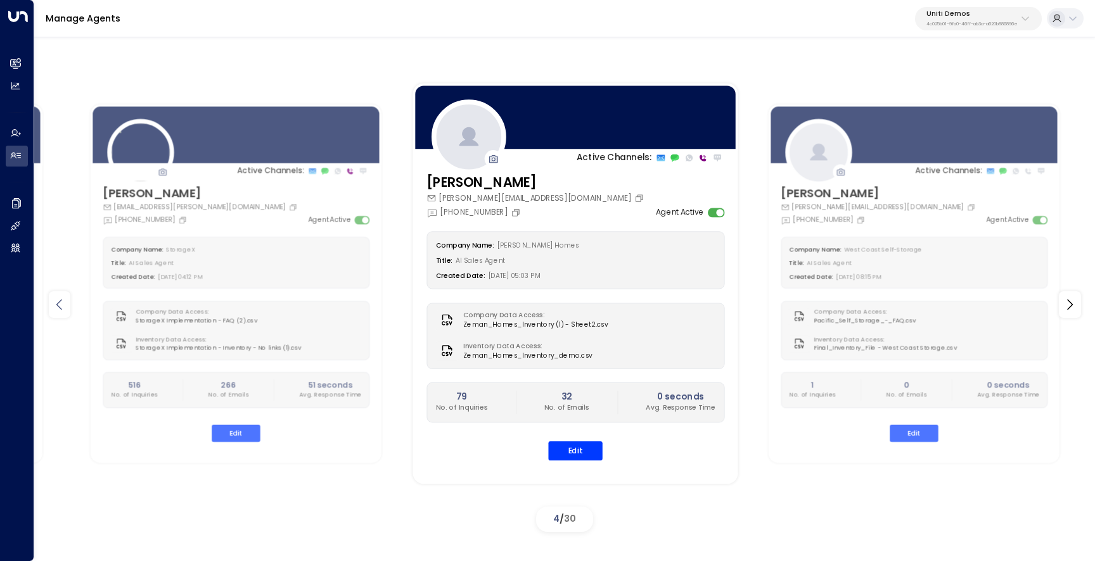
click at [65, 306] on icon at bounding box center [59, 304] width 15 height 15
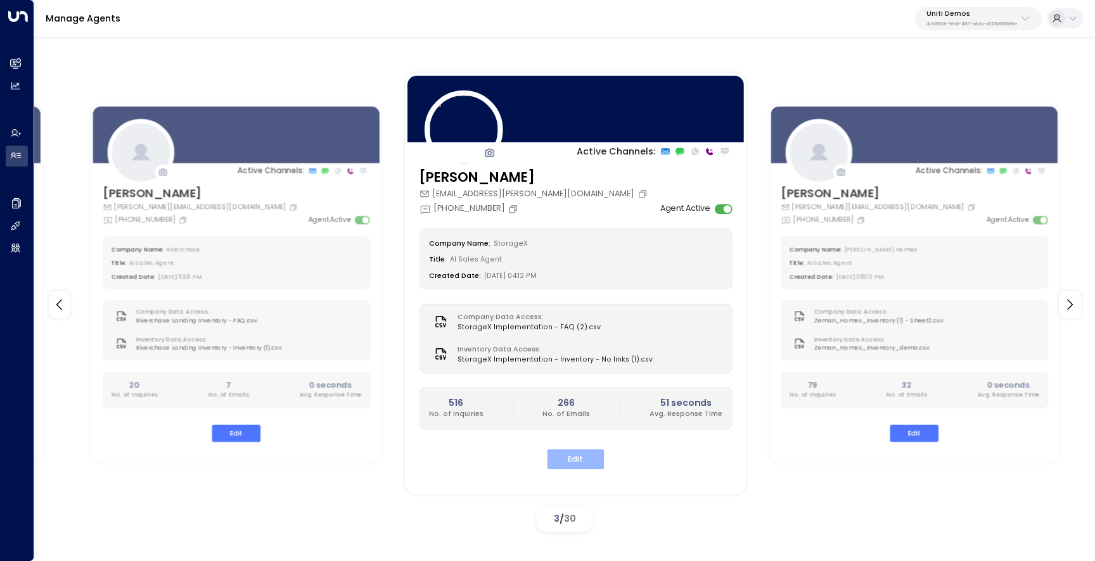
click at [574, 458] on button "Edit" at bounding box center [575, 460] width 57 height 20
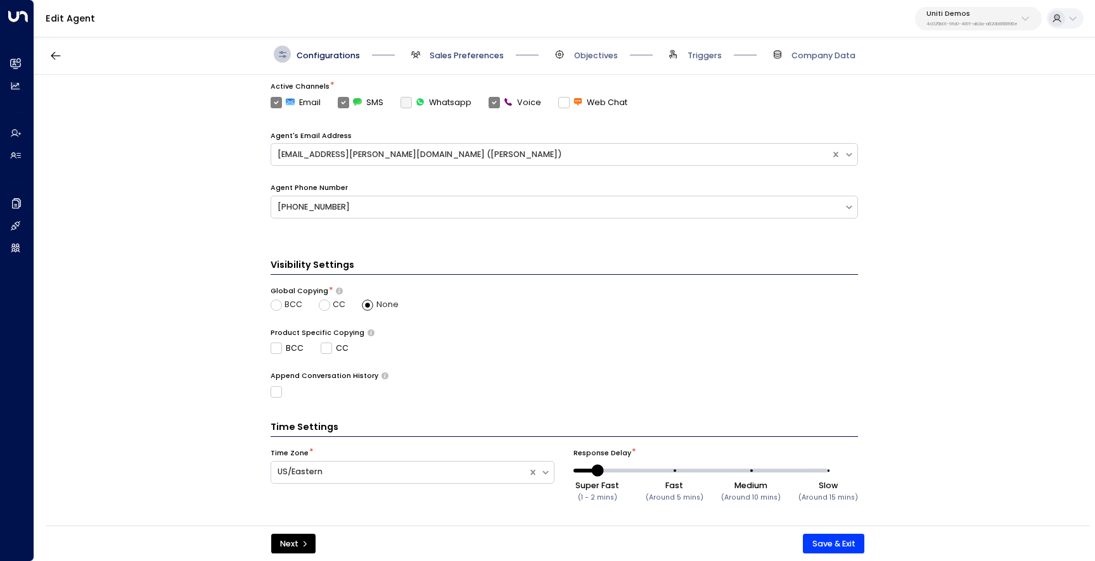
click at [475, 53] on span "Sales Preferences" at bounding box center [467, 55] width 74 height 11
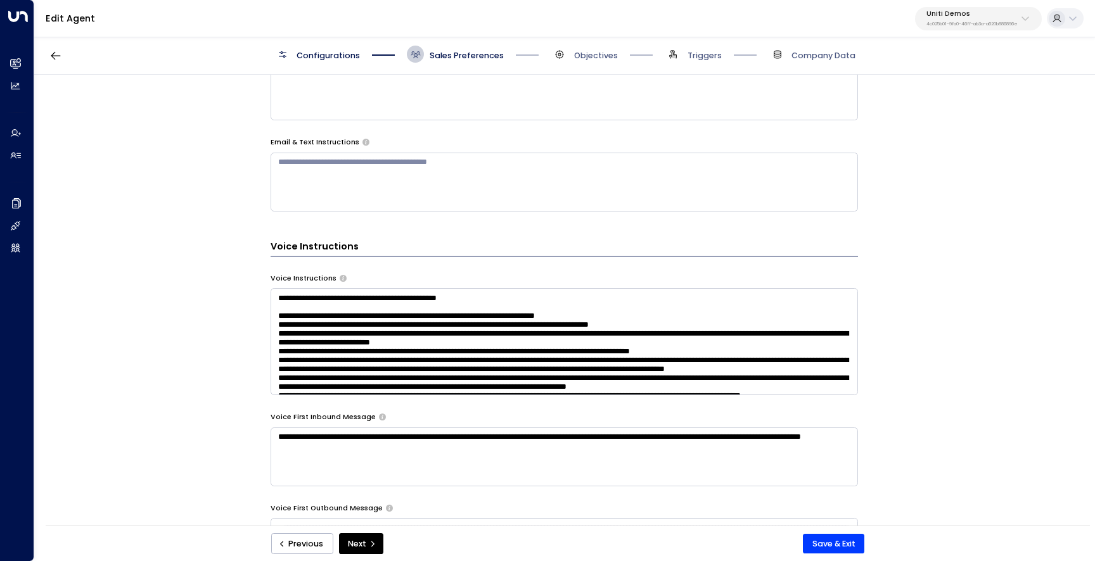
scroll to position [669, 0]
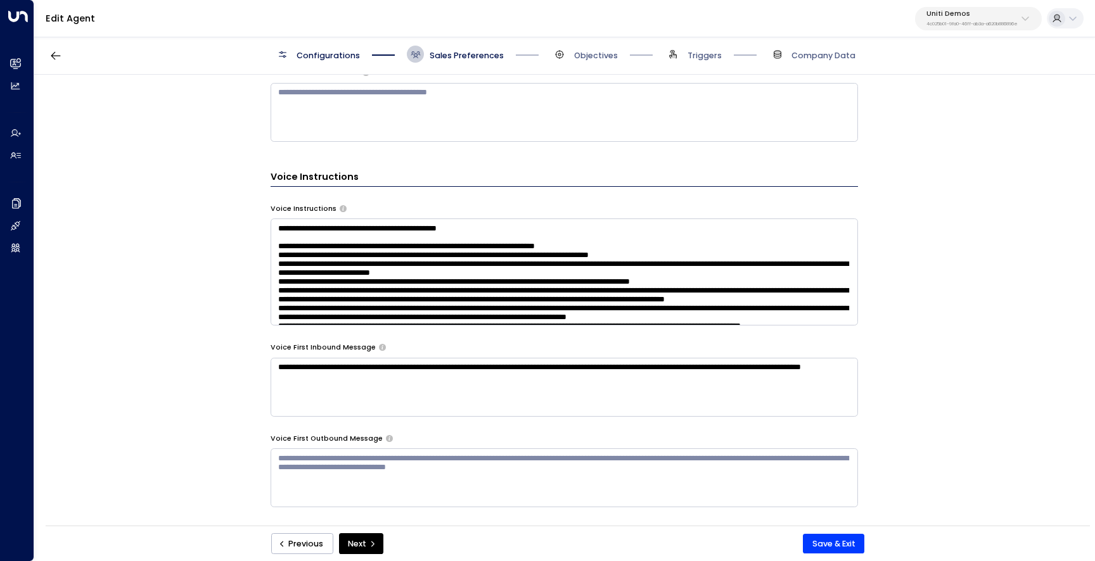
click at [483, 290] on textarea at bounding box center [564, 272] width 587 height 107
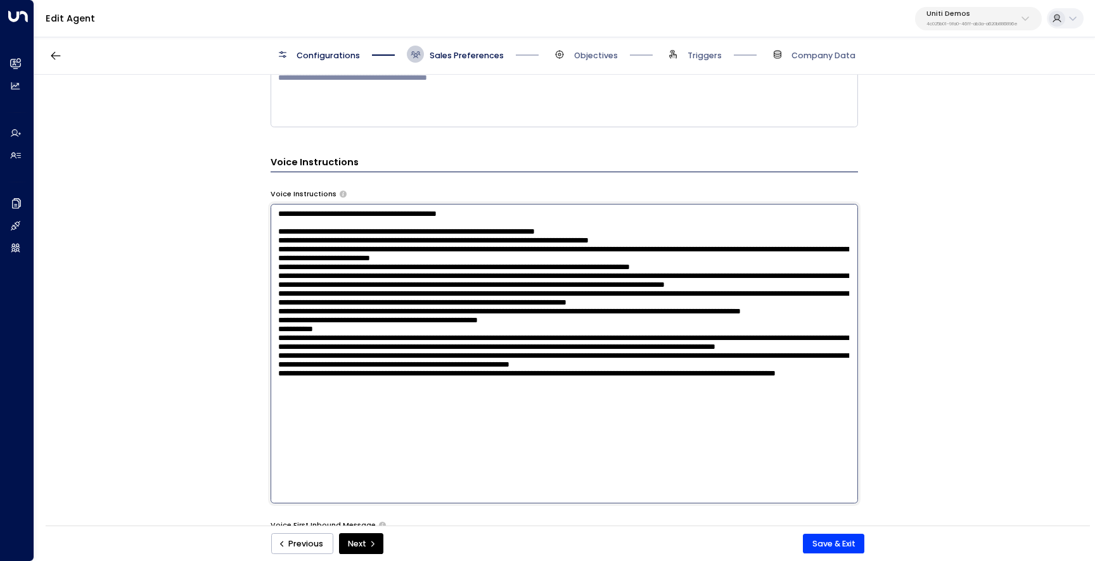
scroll to position [684, 0]
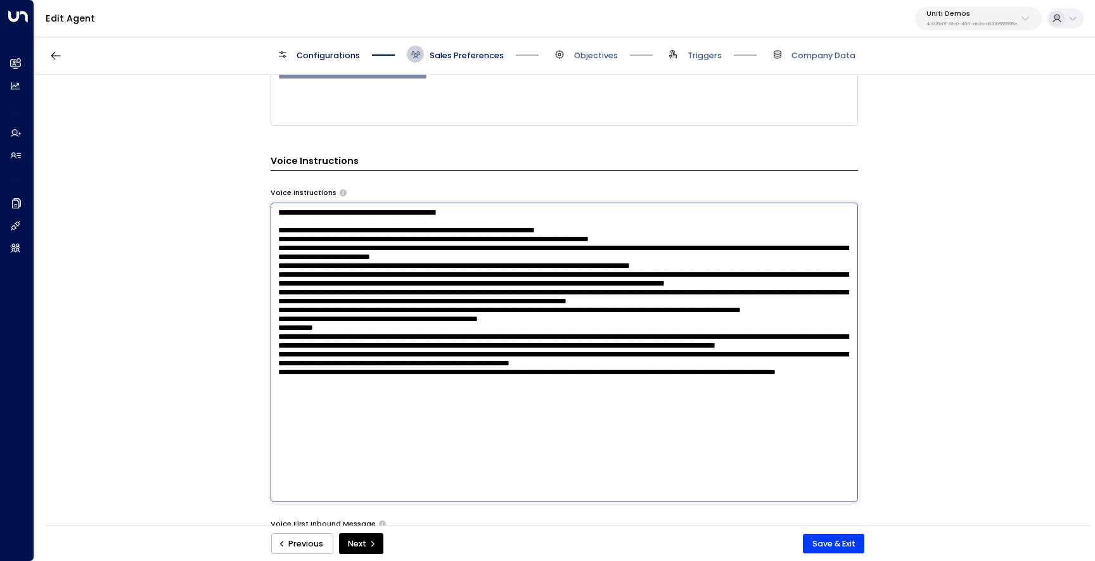
drag, startPoint x: 376, startPoint y: 472, endPoint x: 270, endPoint y: 229, distance: 265.6
click at [271, 229] on textarea at bounding box center [564, 353] width 587 height 300
click at [866, 302] on div "**********" at bounding box center [564, 304] width 1060 height 459
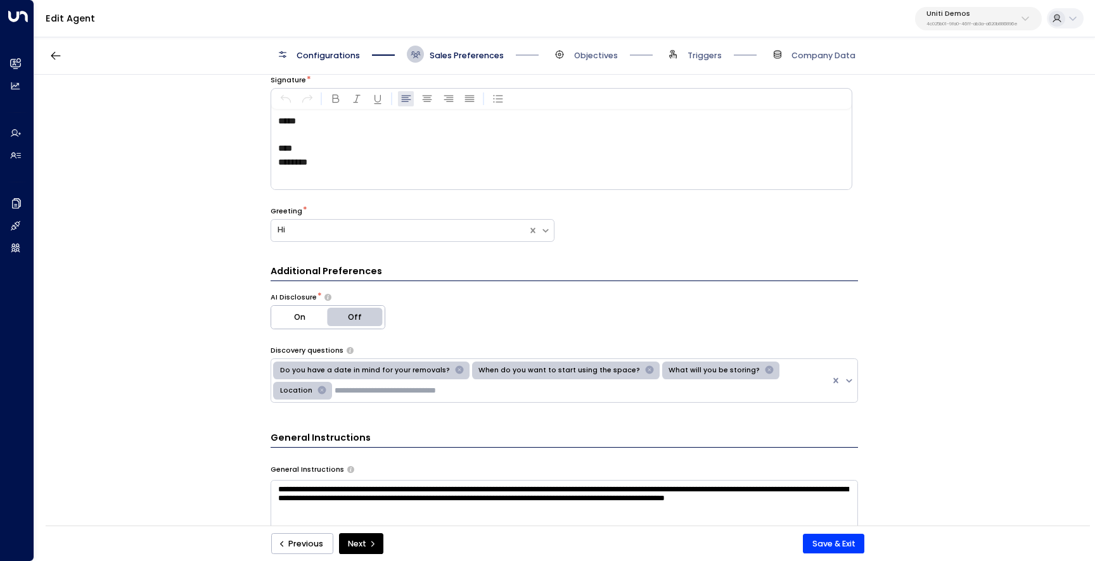
scroll to position [0, 0]
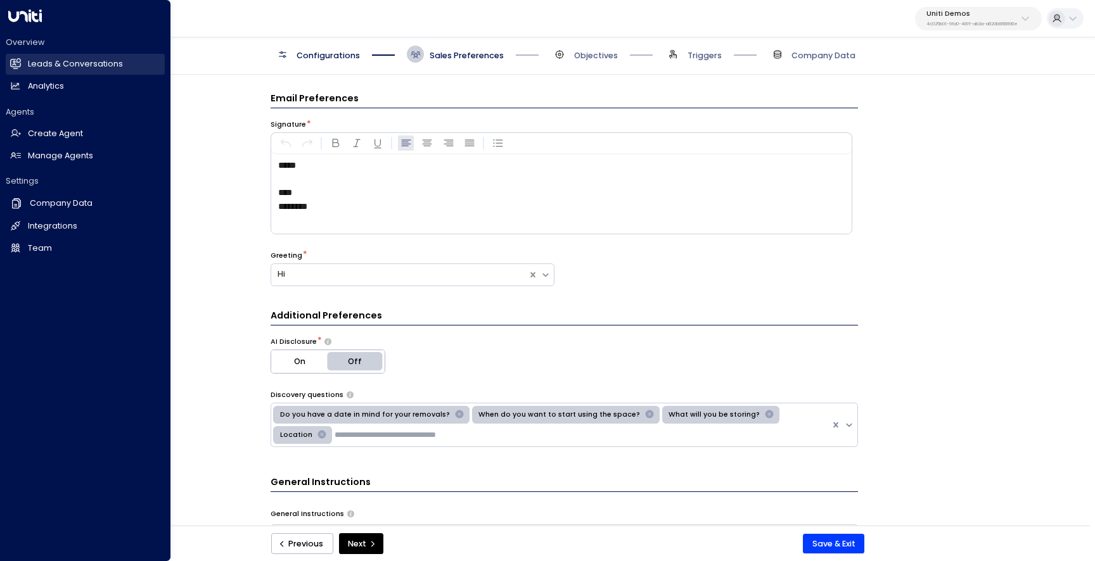
click at [27, 60] on link "Leads & Conversations Leads & Conversations" at bounding box center [85, 64] width 159 height 21
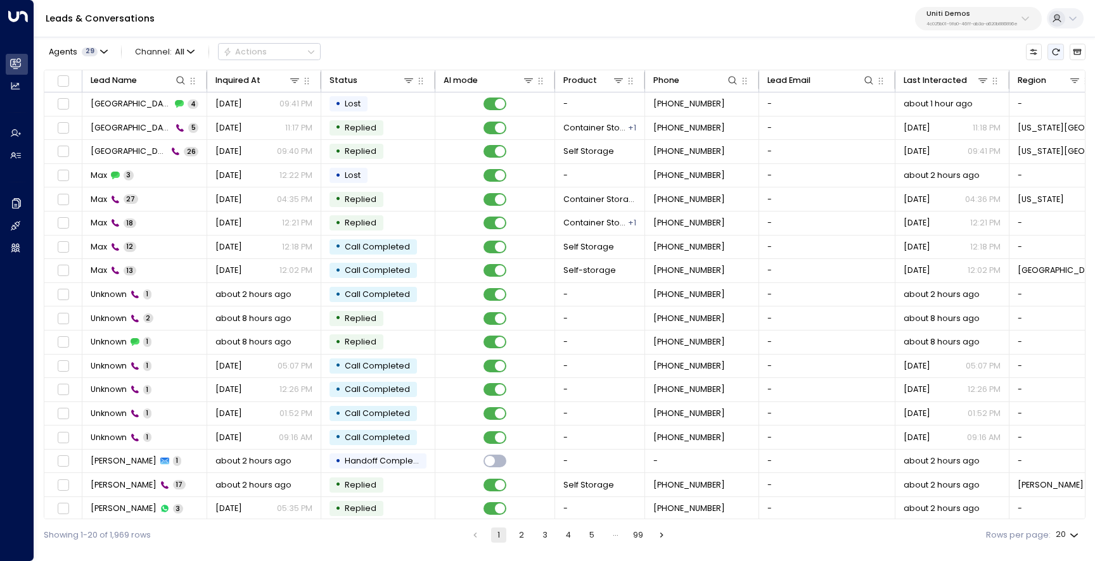
click at [1060, 52] on button "Refresh" at bounding box center [1056, 52] width 16 height 16
